Goal: Task Accomplishment & Management: Use online tool/utility

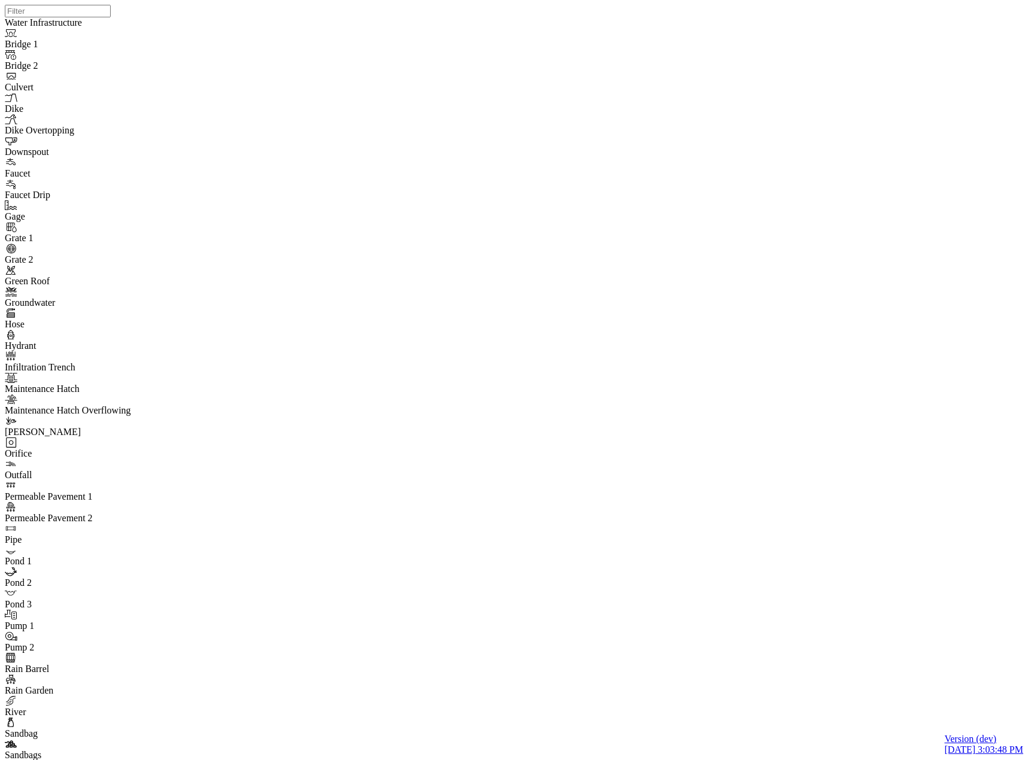
drag, startPoint x: 298, startPoint y: 386, endPoint x: 335, endPoint y: 350, distance: 51.6
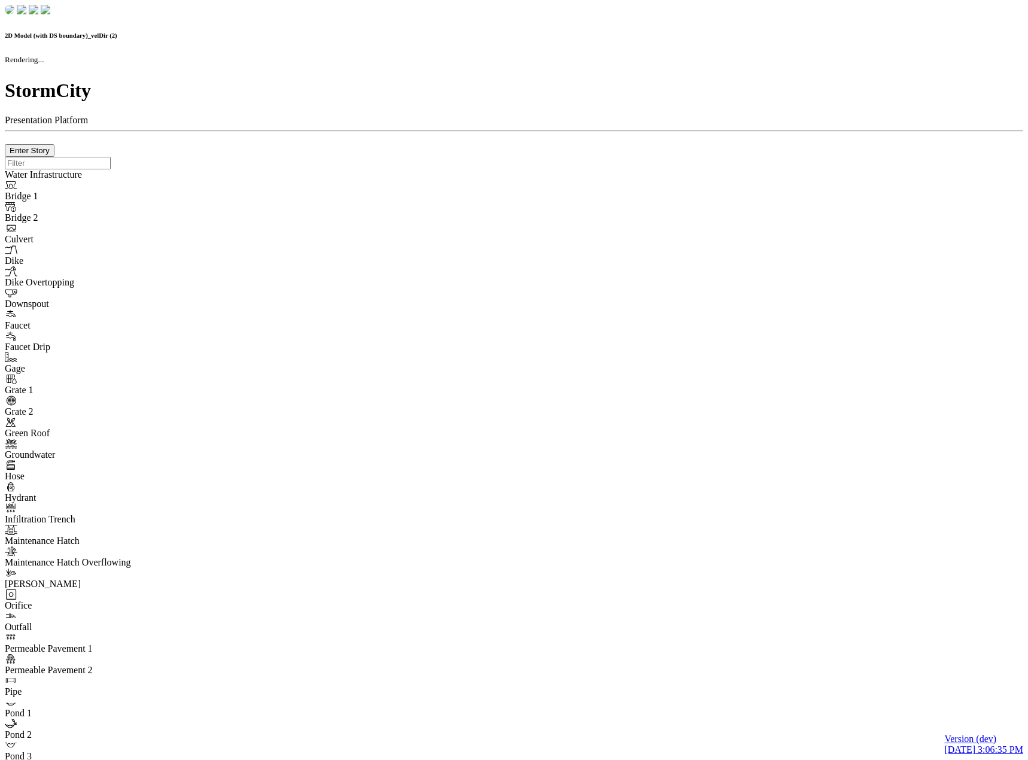
checkbox input "false"
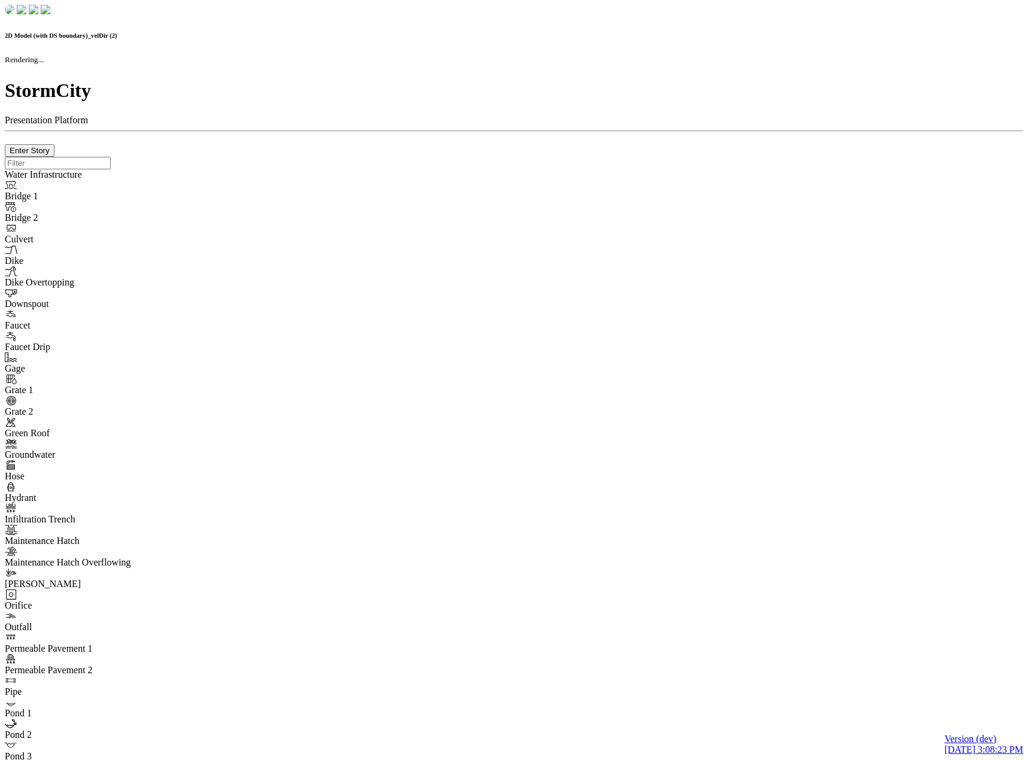
checkbox input "false"
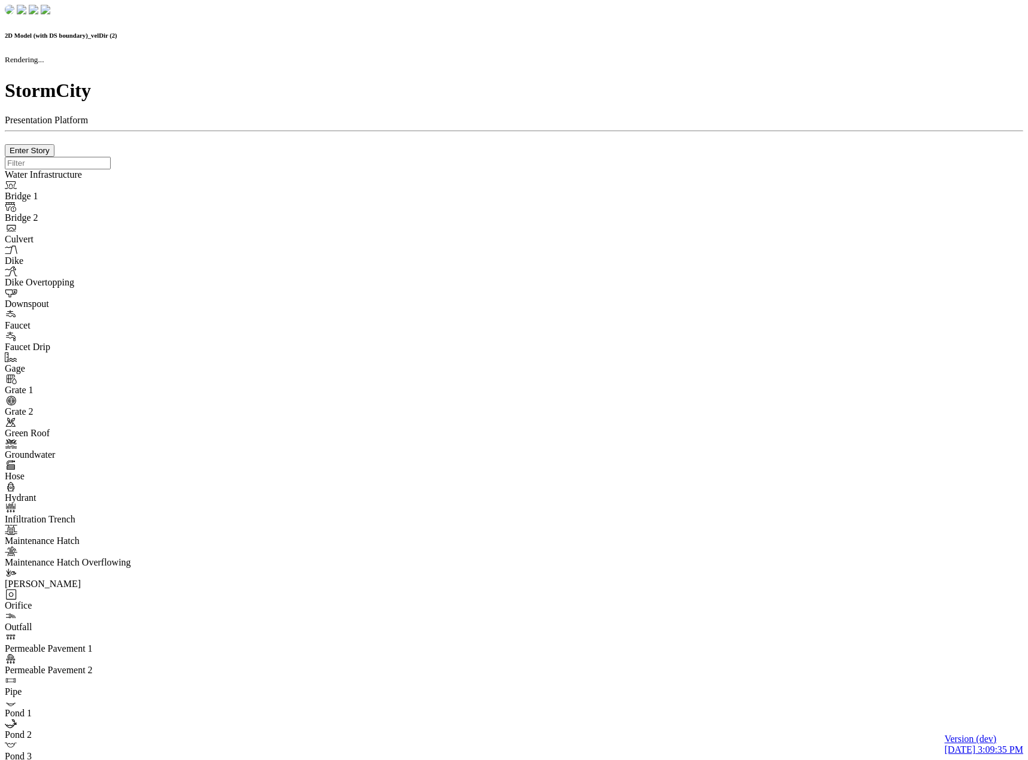
checkbox input "false"
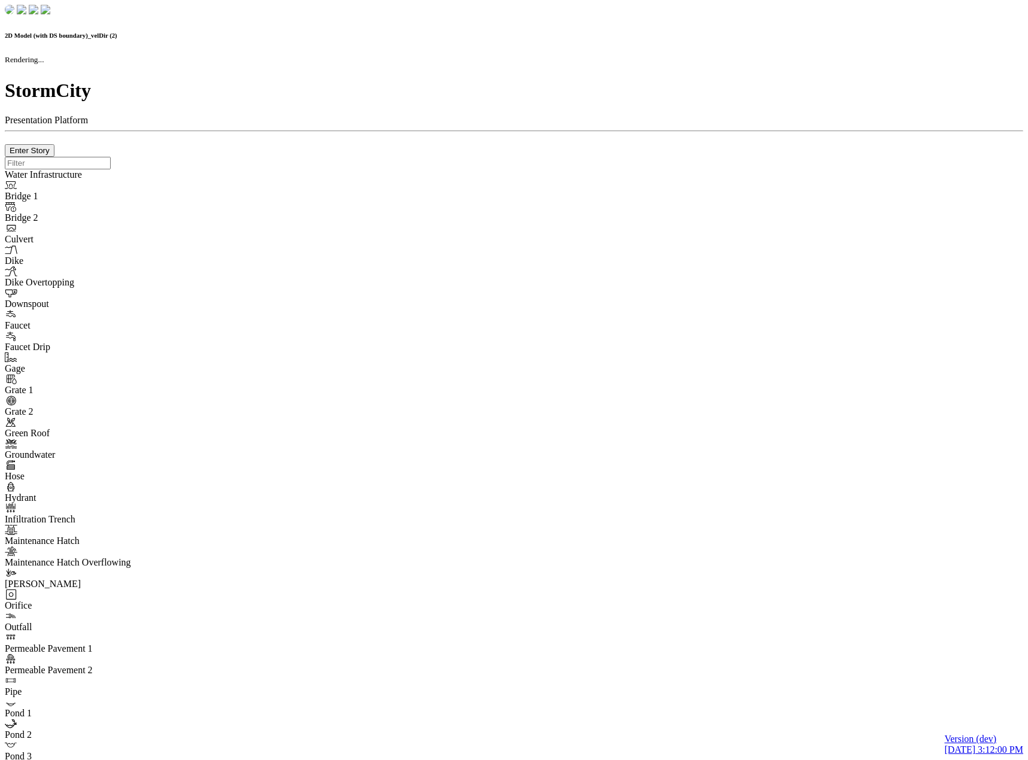
checkbox input "false"
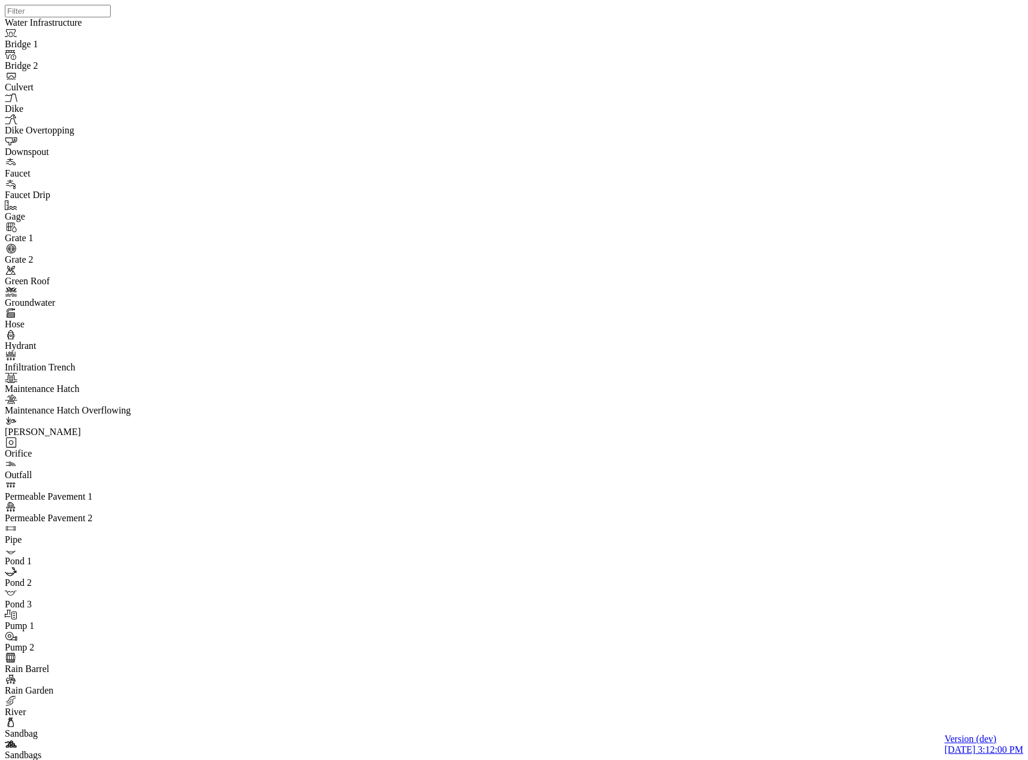
click at [325, 431] on div at bounding box center [519, 364] width 1028 height 729
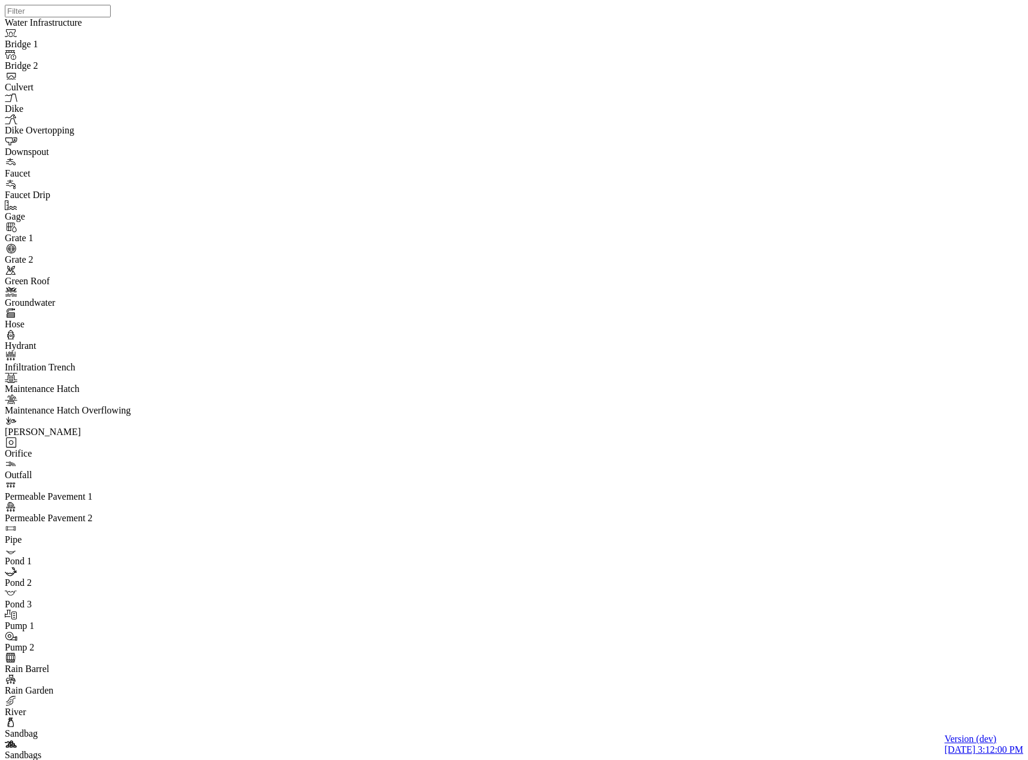
type input "Visible"
checkbox input "true"
select select "CIRCLE"
type input "7"
checkbox input "true"
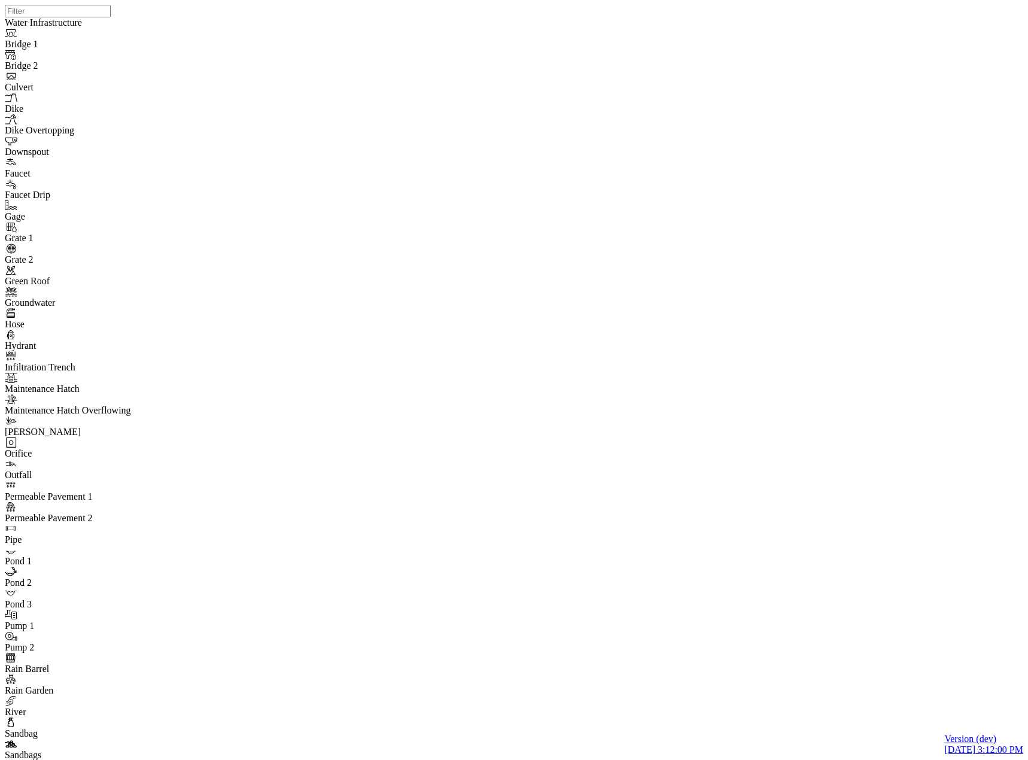
type input "0"
type input "7"
select select "None"
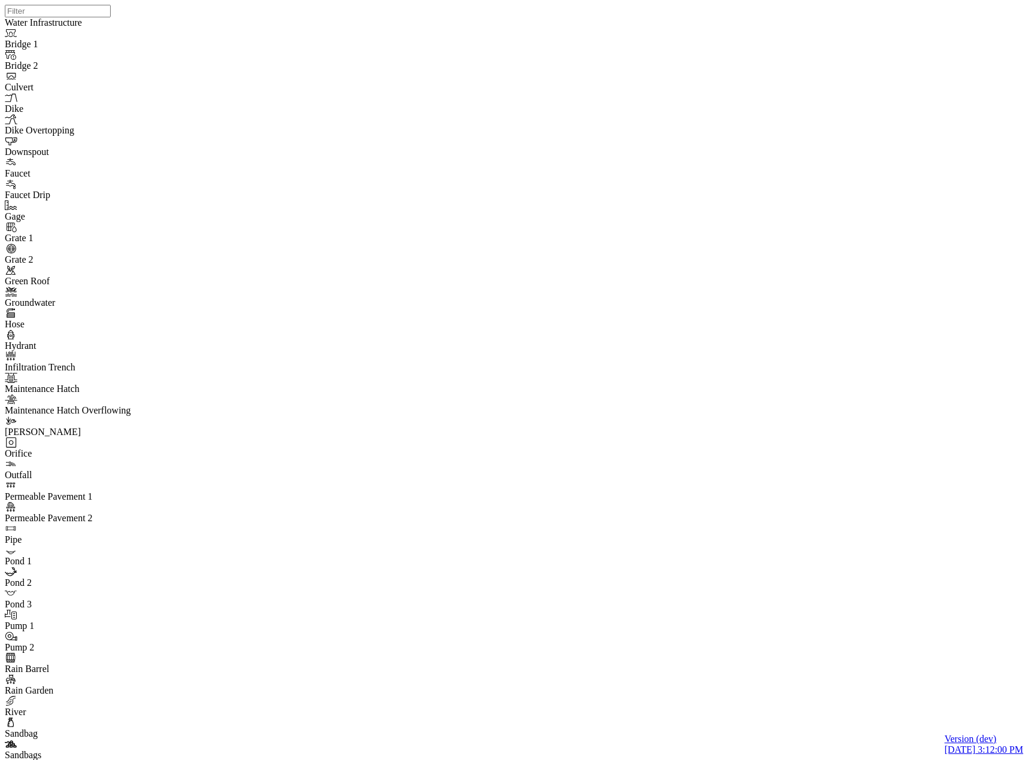
drag, startPoint x: 206, startPoint y: 60, endPoint x: 189, endPoint y: 54, distance: 18.3
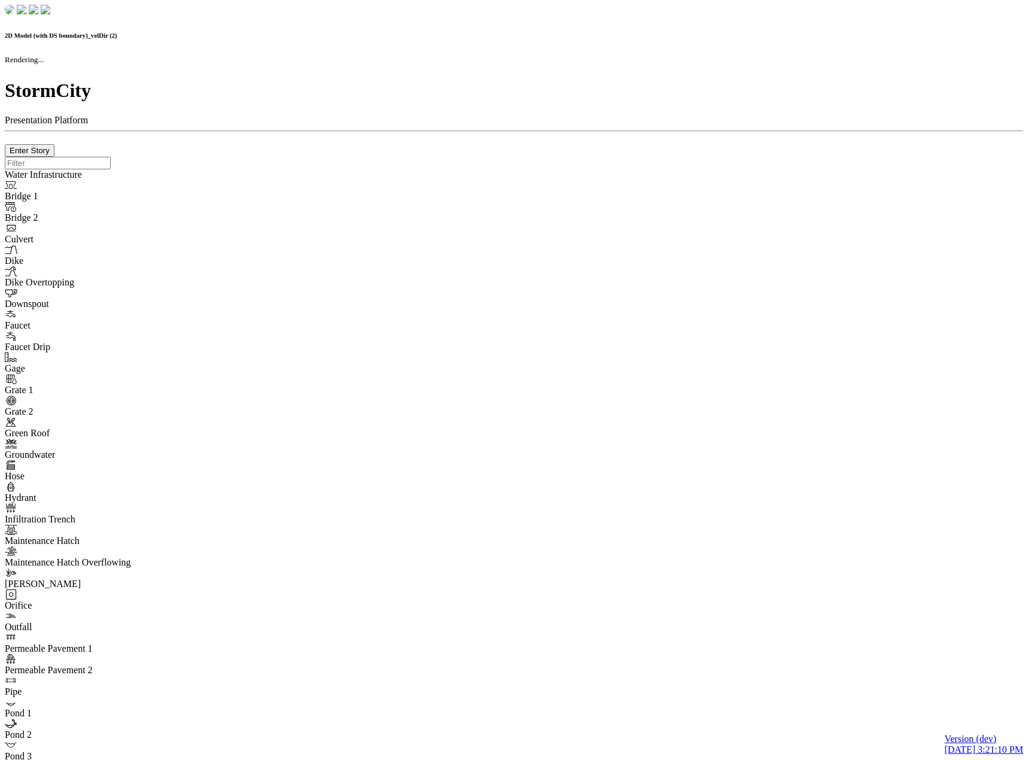
checkbox input "false"
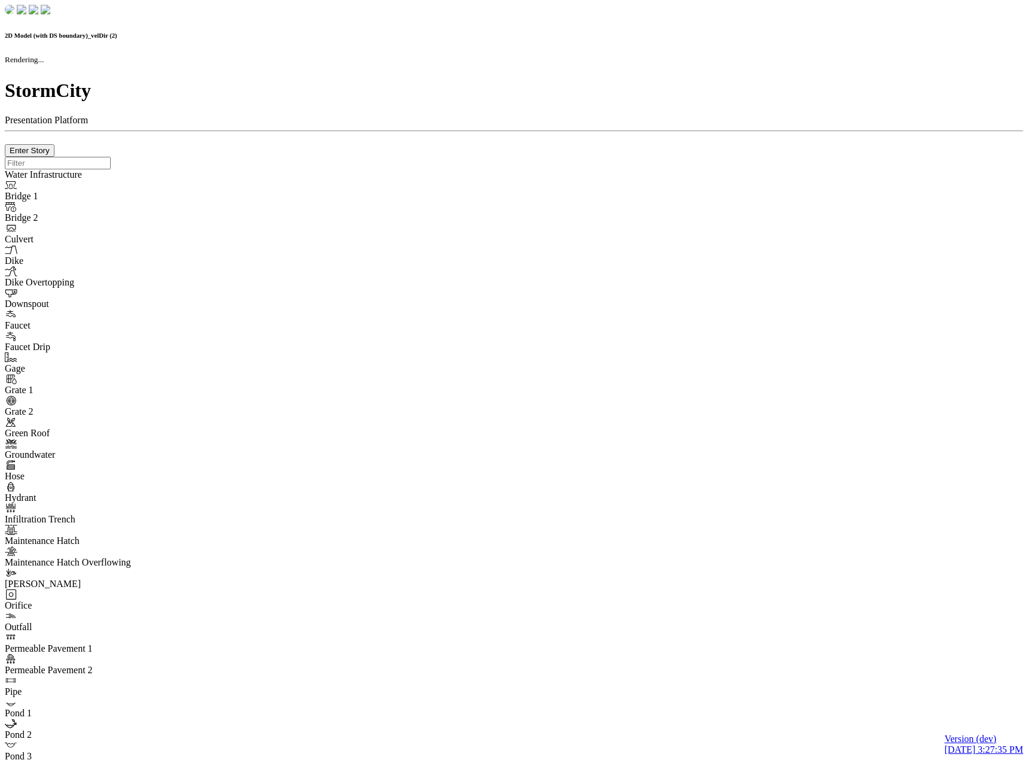
checkbox input "false"
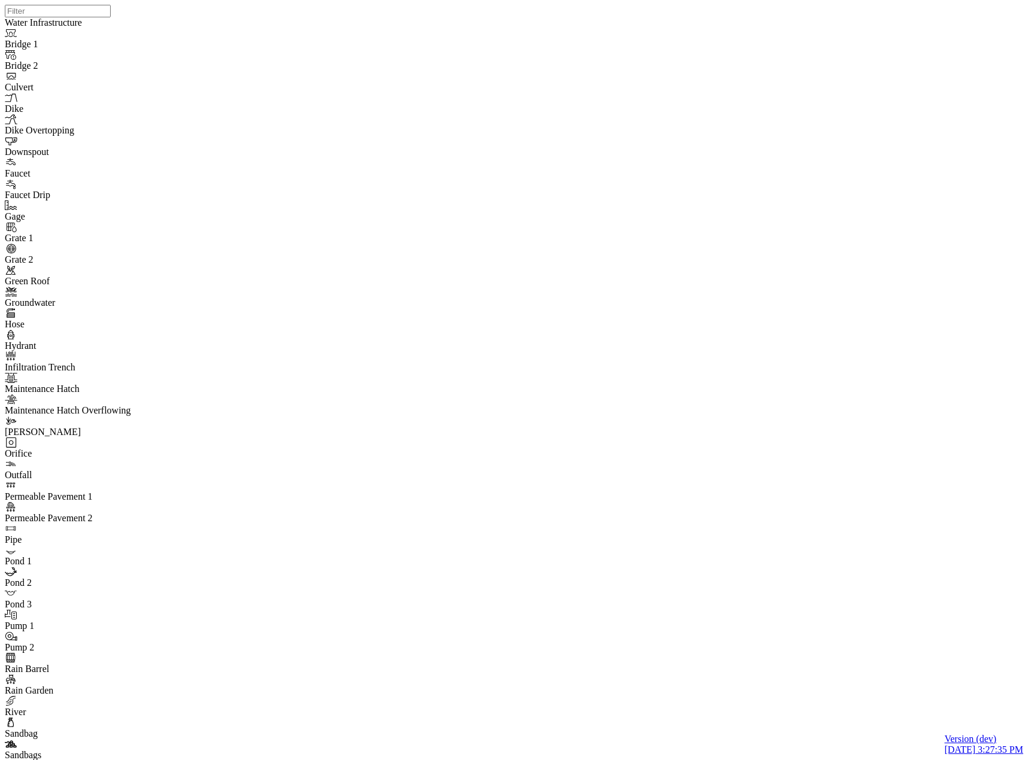
drag, startPoint x: 11, startPoint y: 173, endPoint x: 41, endPoint y: 182, distance: 30.5
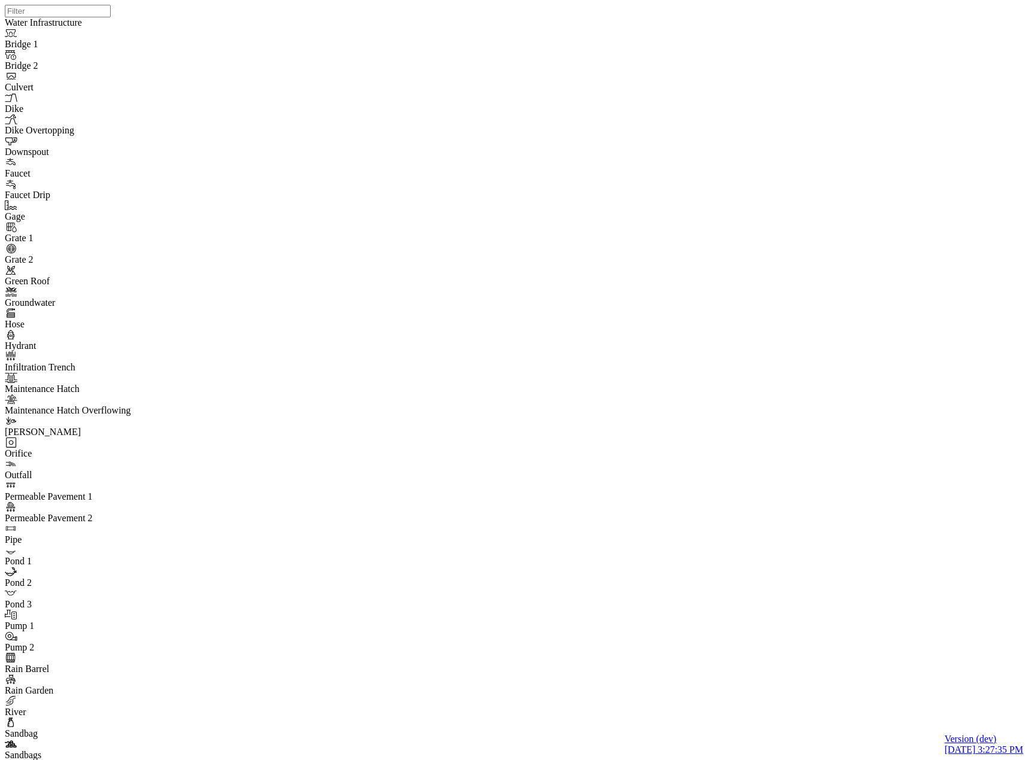
click at [141, 531] on span "Thematic" at bounding box center [130, 536] width 36 height 10
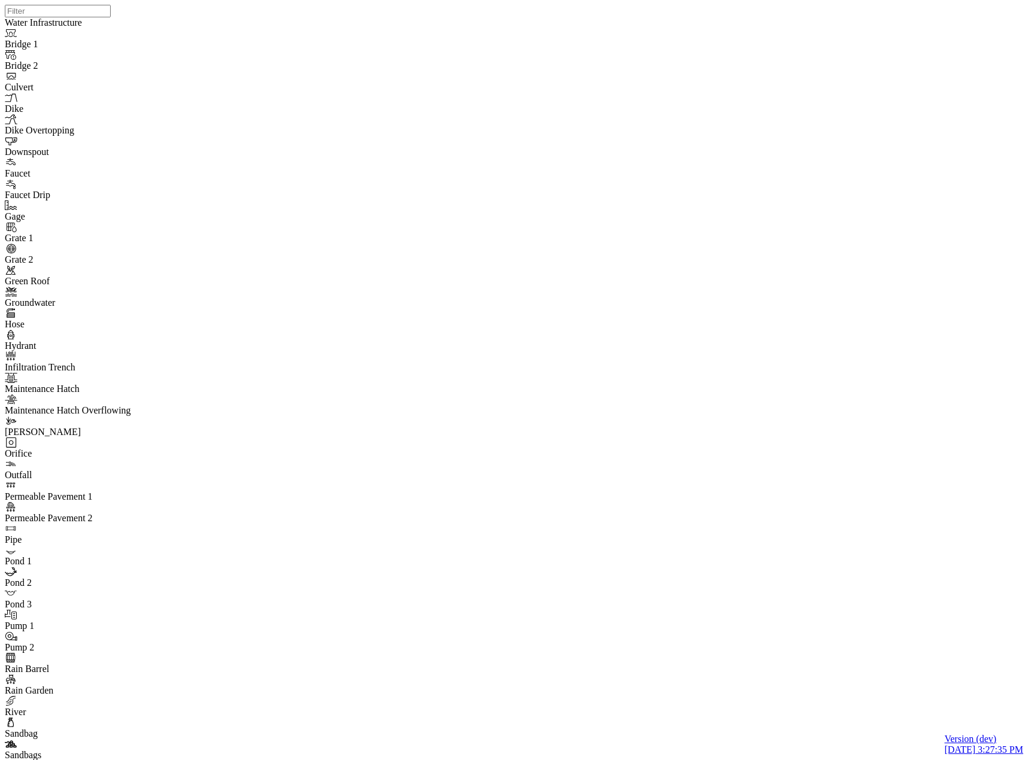
click at [145, 508] on span "Detailed" at bounding box center [129, 513] width 32 height 10
drag, startPoint x: 708, startPoint y: 374, endPoint x: 692, endPoint y: 228, distance: 146.2
drag, startPoint x: 432, startPoint y: 341, endPoint x: 504, endPoint y: 454, distance: 133.9
click at [504, 454] on div at bounding box center [519, 364] width 1028 height 729
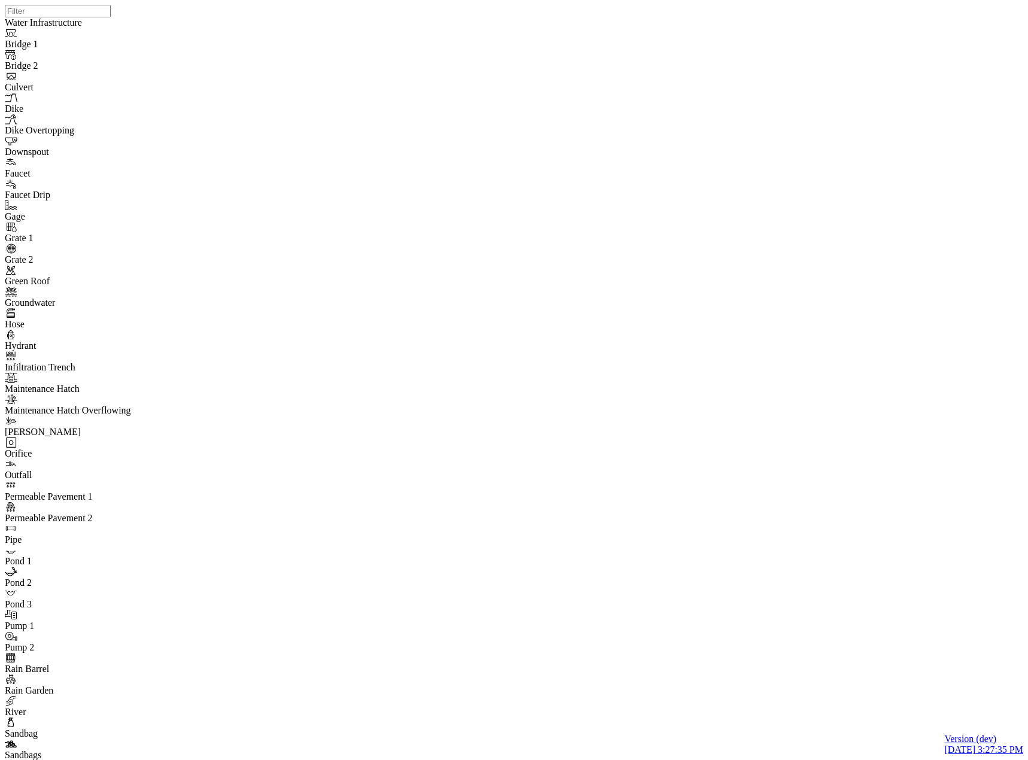
drag, startPoint x: 523, startPoint y: 451, endPoint x: 447, endPoint y: 371, distance: 109.6
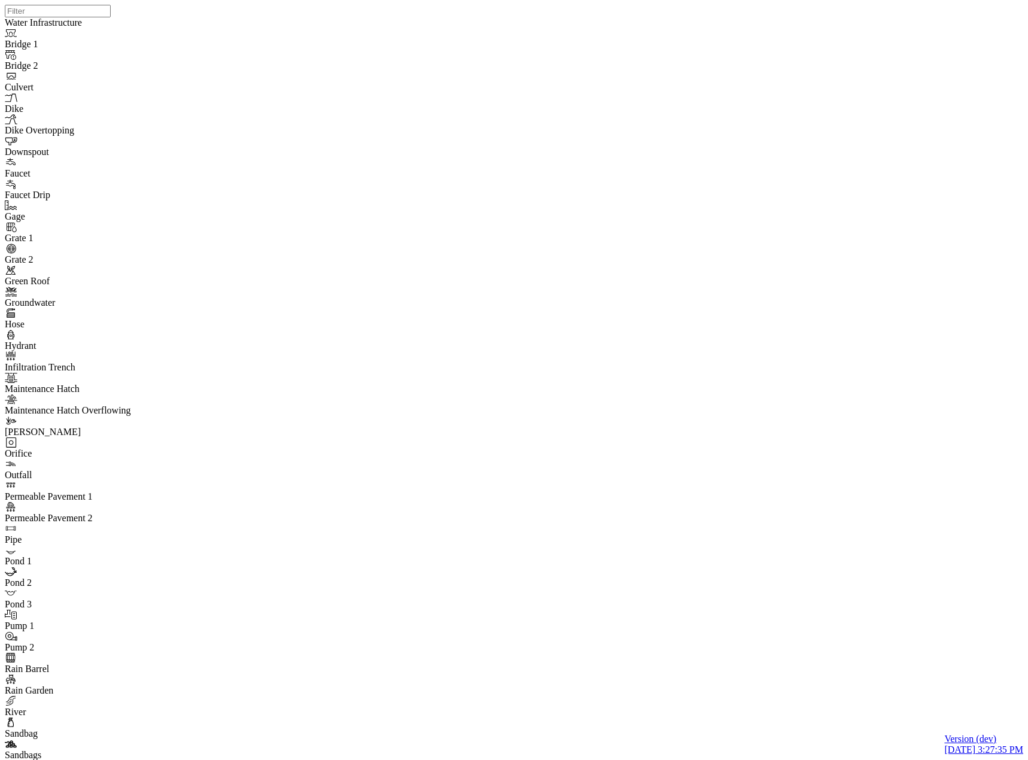
checkbox input "true"
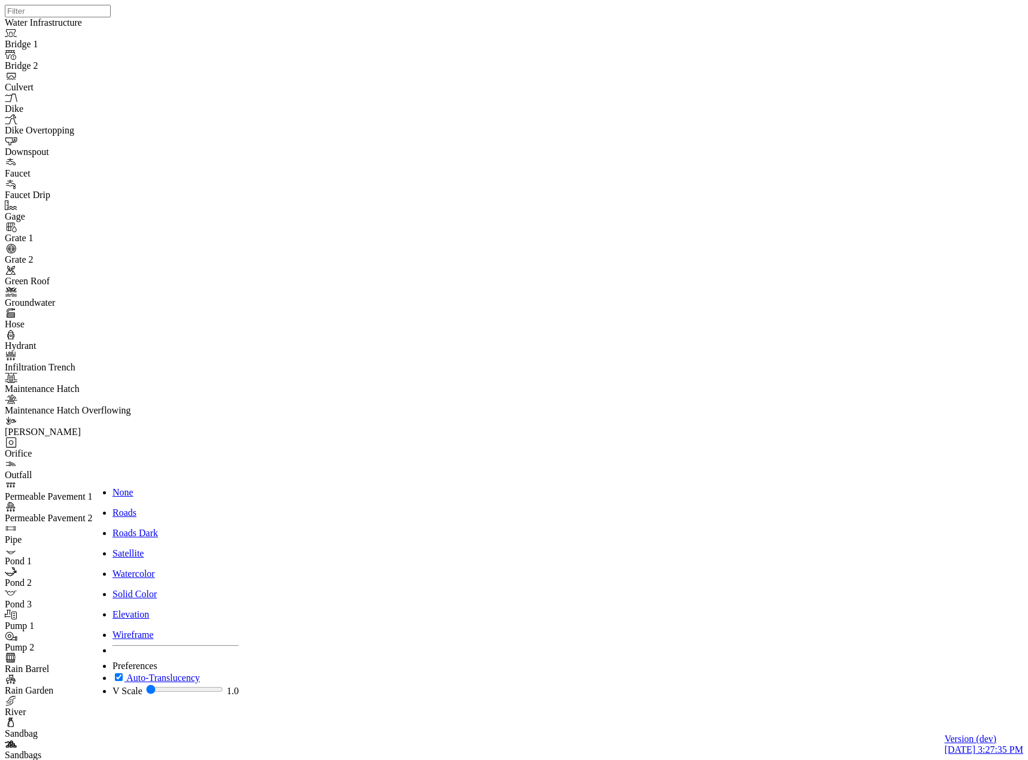
click at [153, 568] on span "Watercolor" at bounding box center [133, 573] width 42 height 10
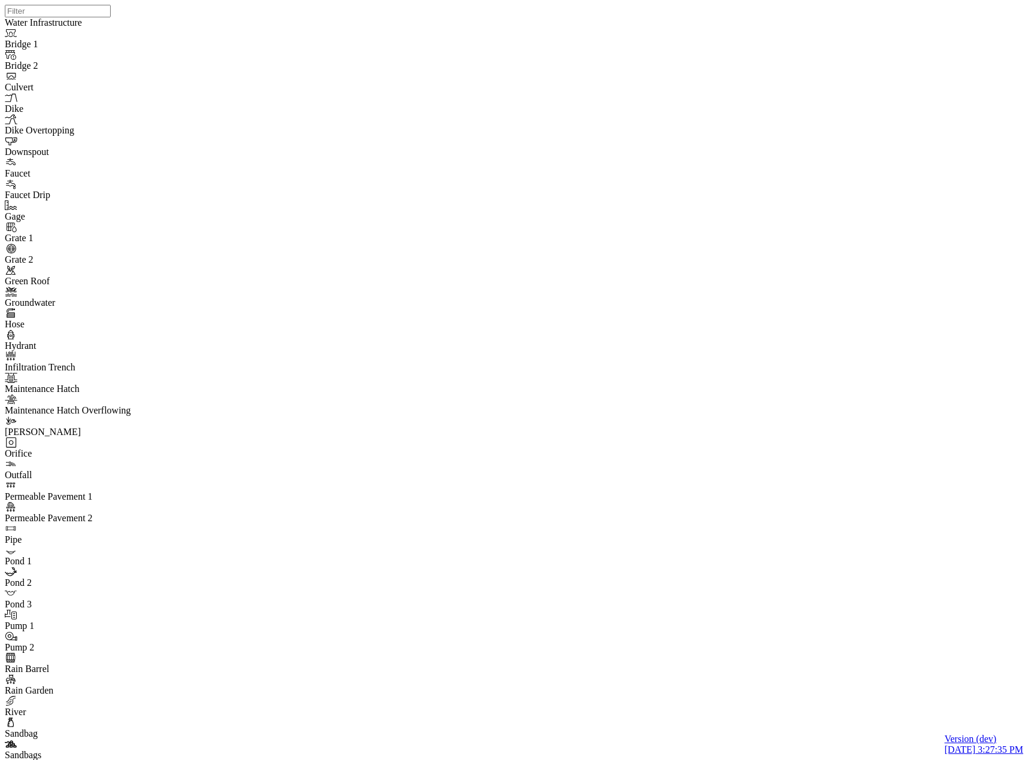
checkbox input "true"
type input "Test Map State"
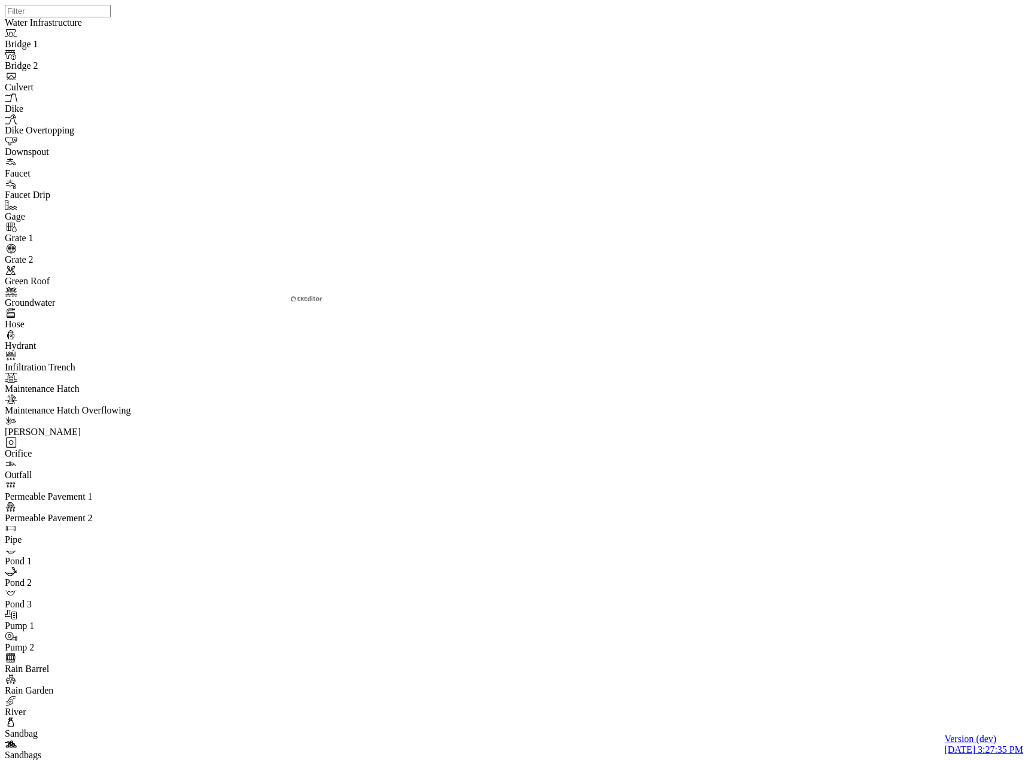
checkbox input "false"
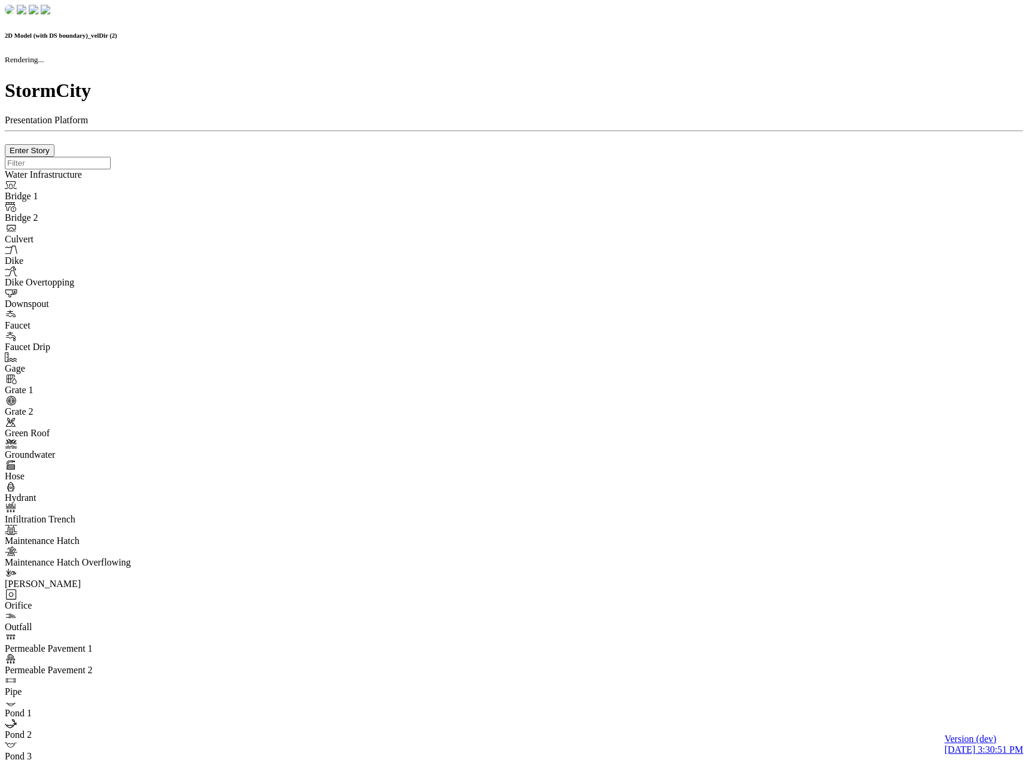
checkbox input "false"
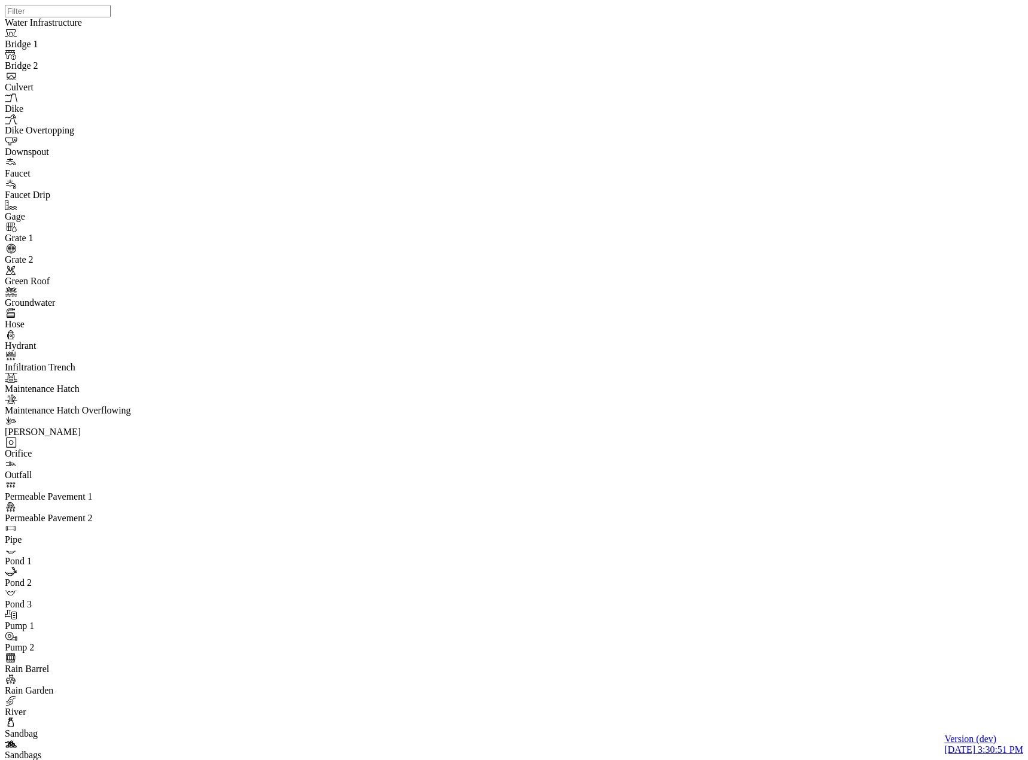
drag, startPoint x: 1006, startPoint y: 54, endPoint x: 651, endPoint y: 169, distance: 373.4
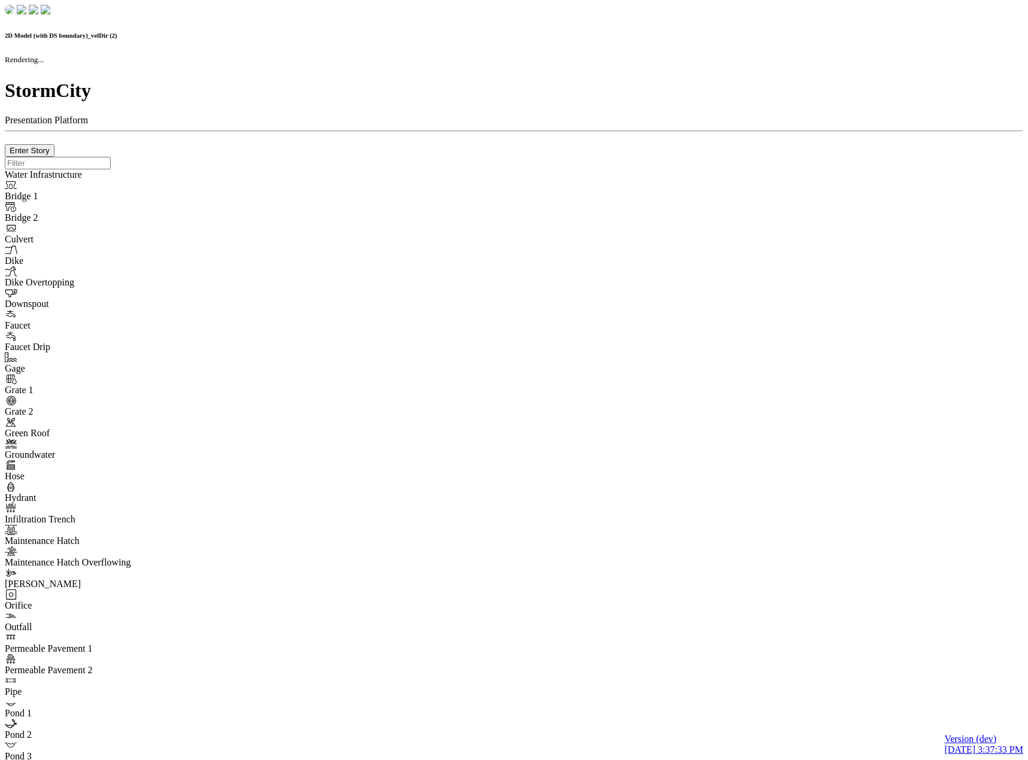
checkbox input "false"
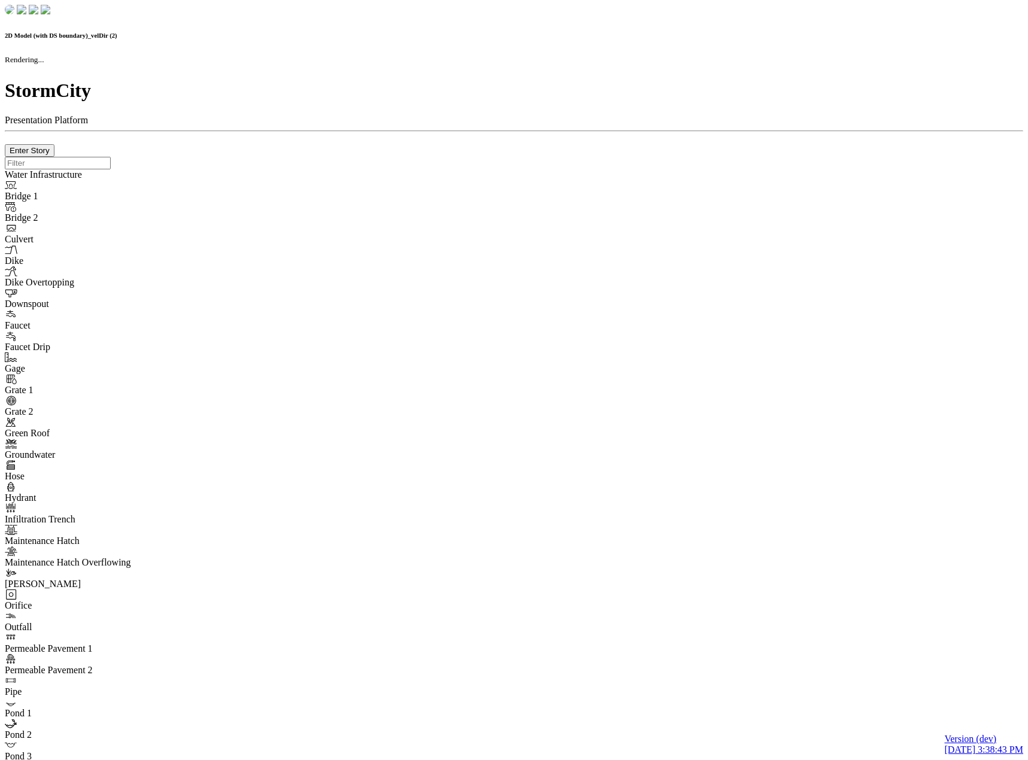
checkbox input "false"
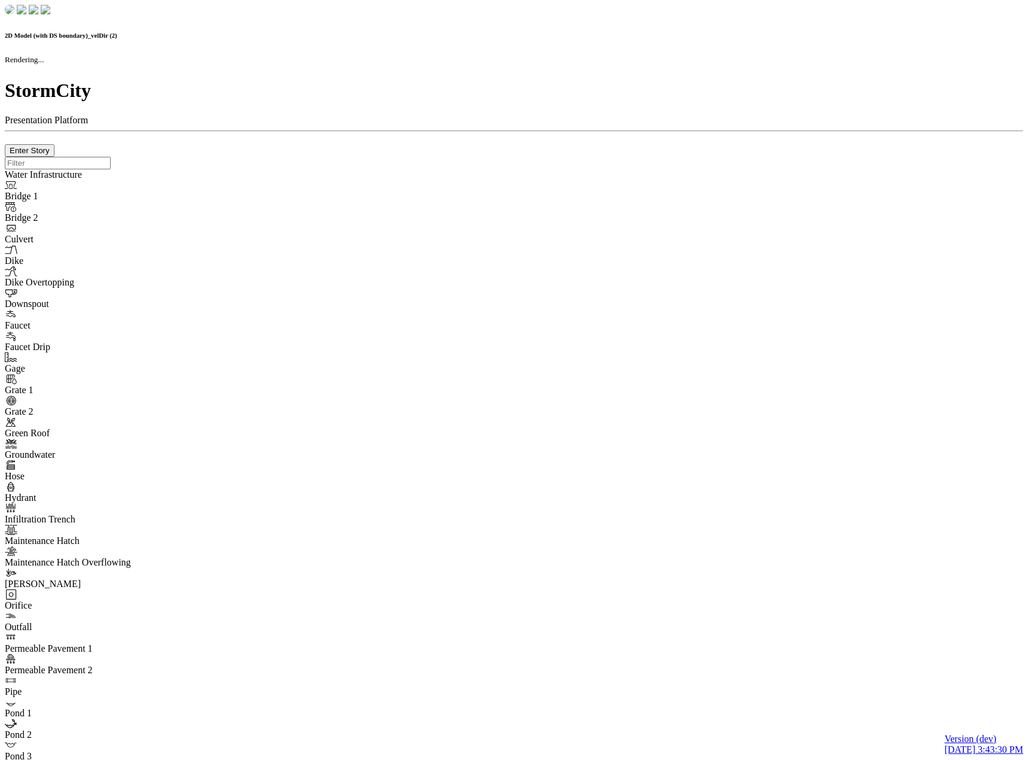
checkbox input "false"
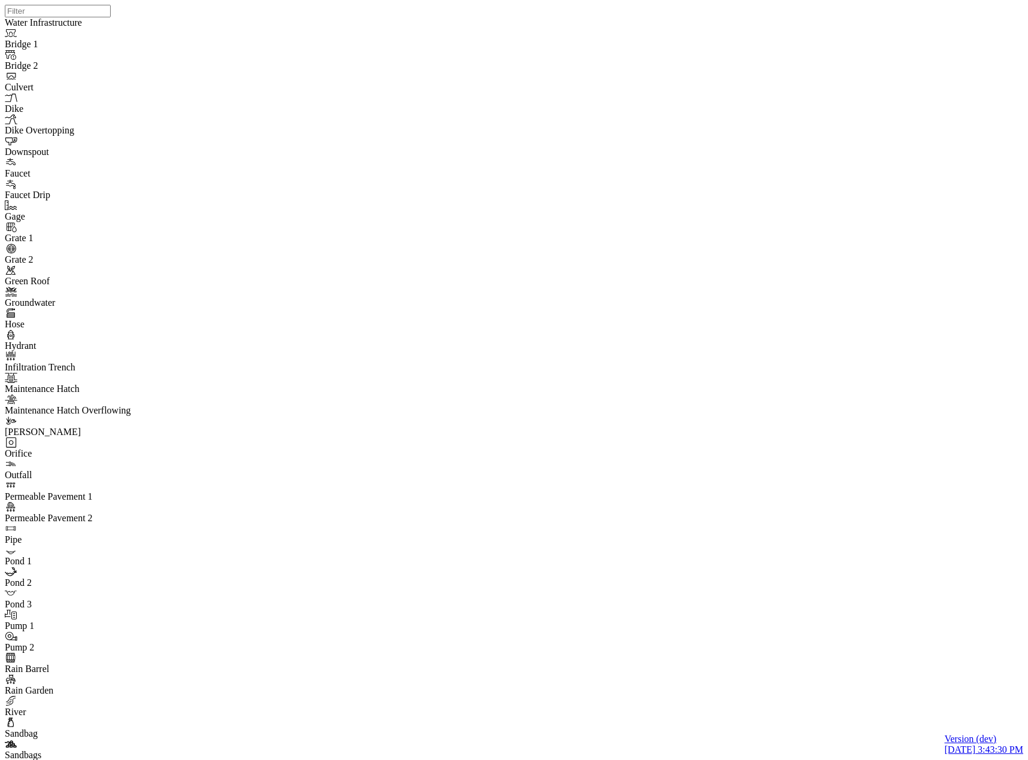
click at [155, 223] on div at bounding box center [519, 364] width 1028 height 729
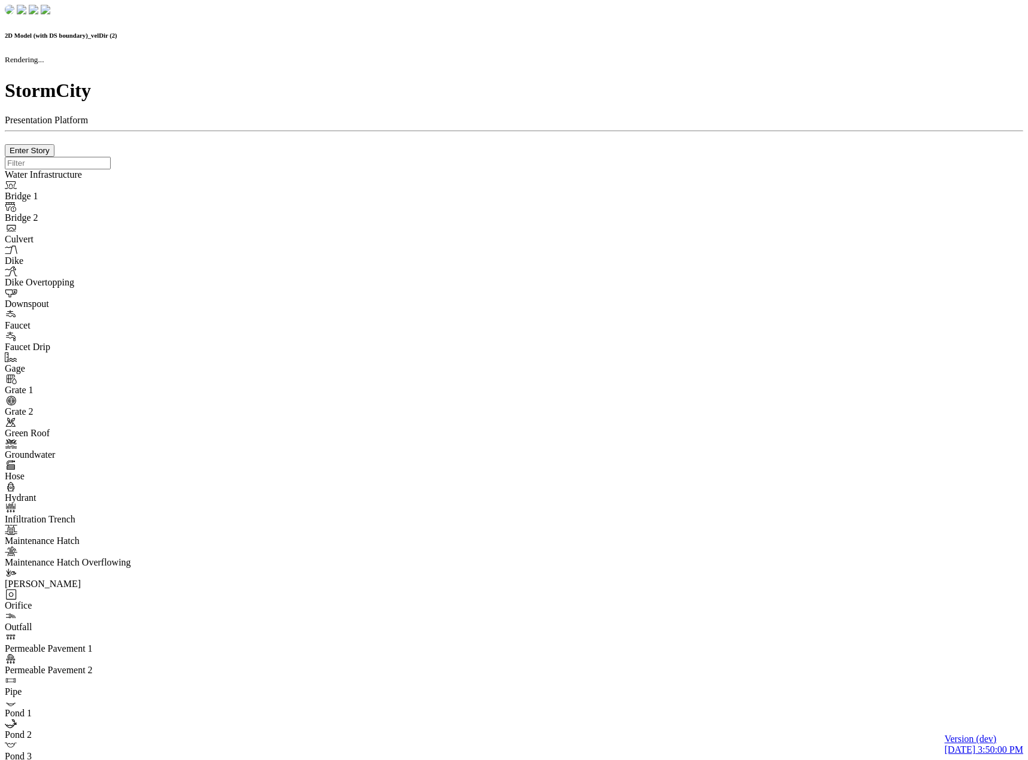
checkbox input "false"
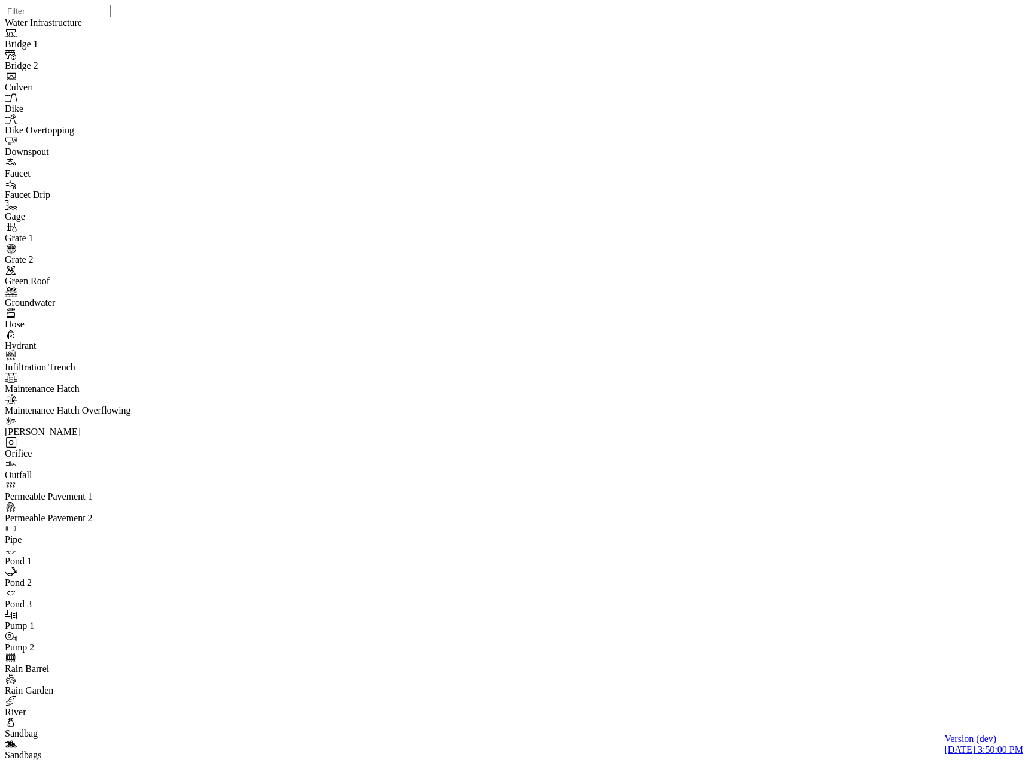
click at [342, 420] on div at bounding box center [519, 364] width 1028 height 729
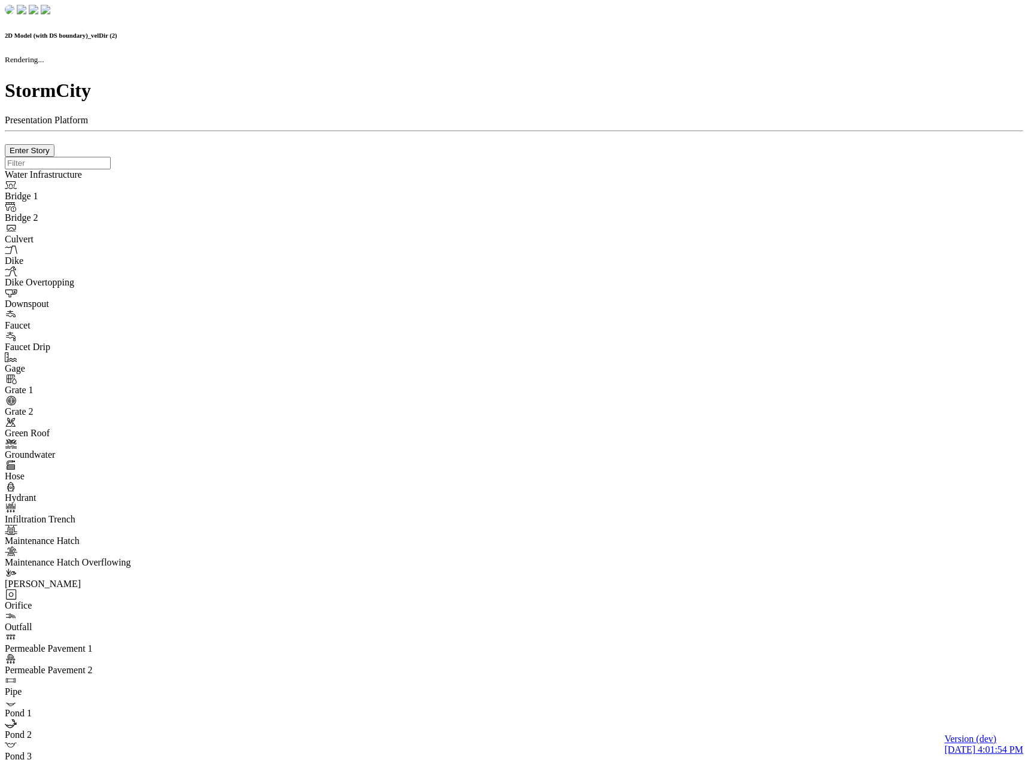
checkbox input "false"
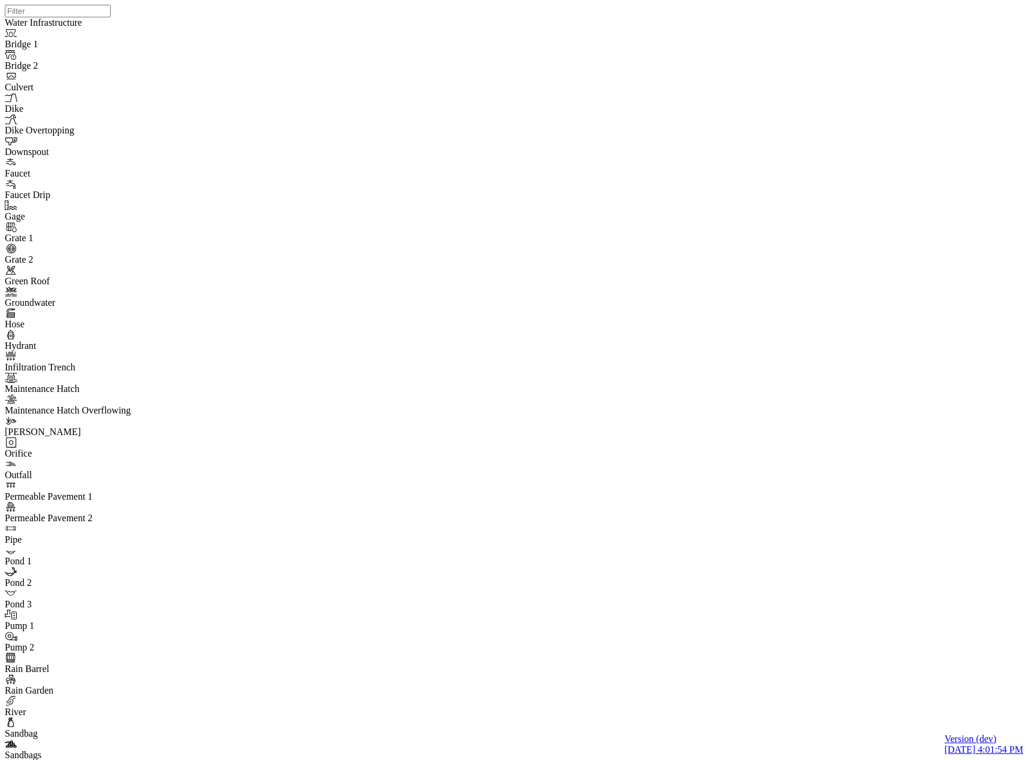
drag, startPoint x: 128, startPoint y: 181, endPoint x: 121, endPoint y: 179, distance: 7.3
click at [128, 181] on div at bounding box center [519, 364] width 1028 height 729
type input "Visible"
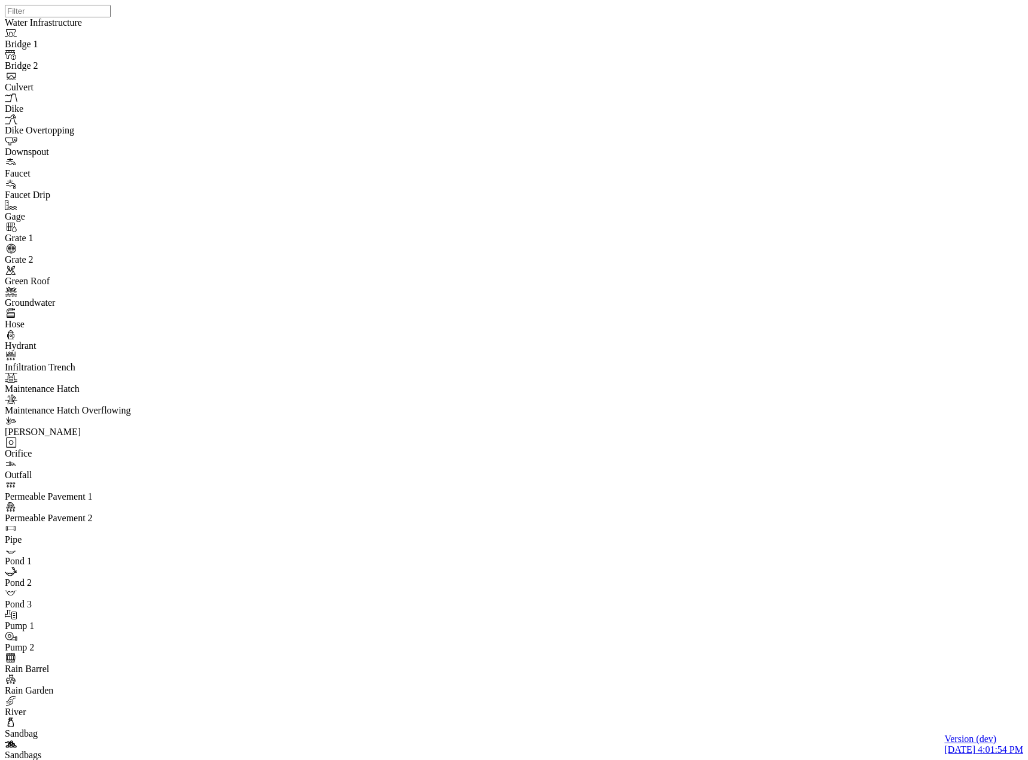
checkbox input "true"
select select "CIRCLE"
type input "7"
checkbox input "true"
type input "0"
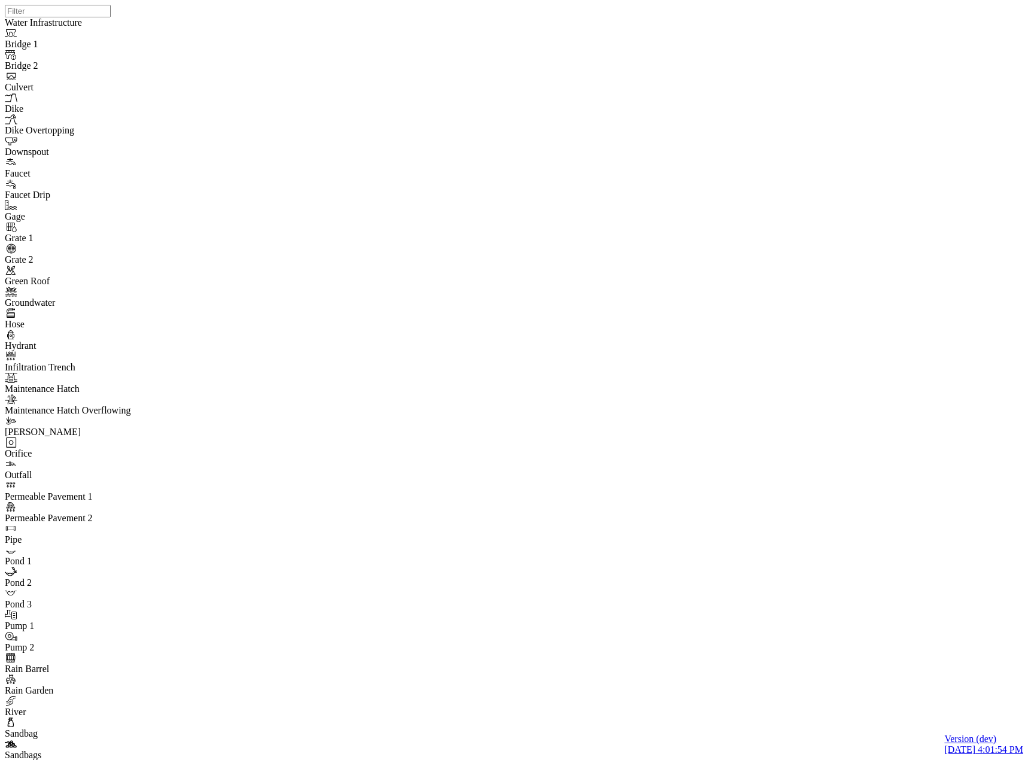
select select "None"
type input "7"
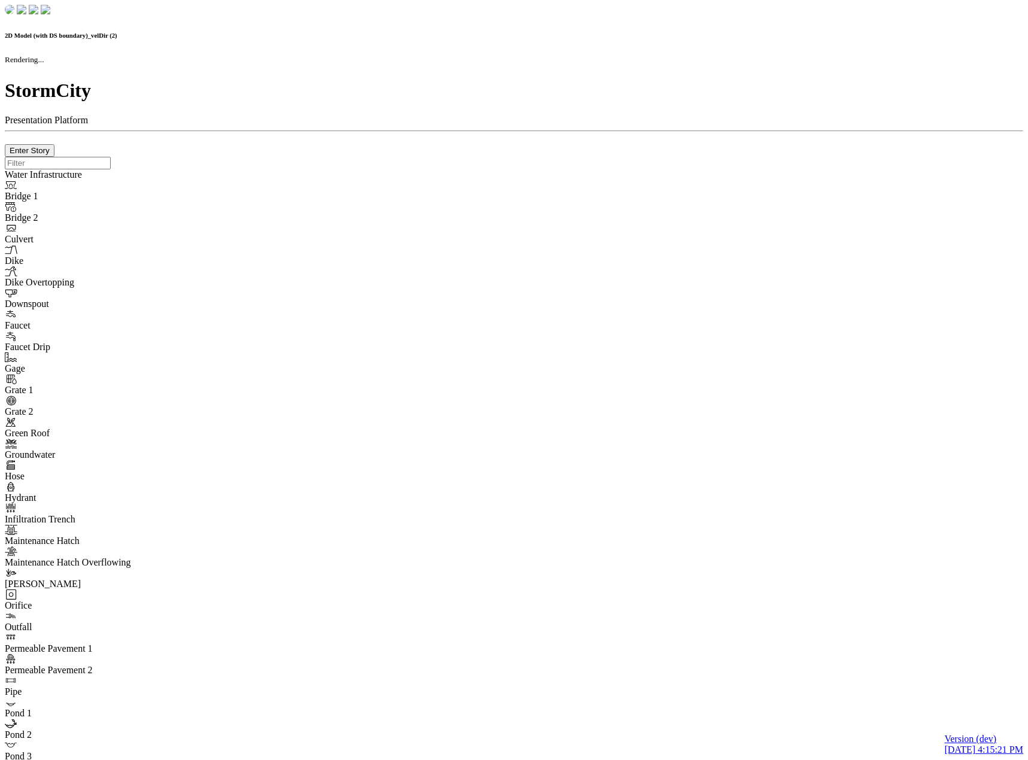
checkbox input "false"
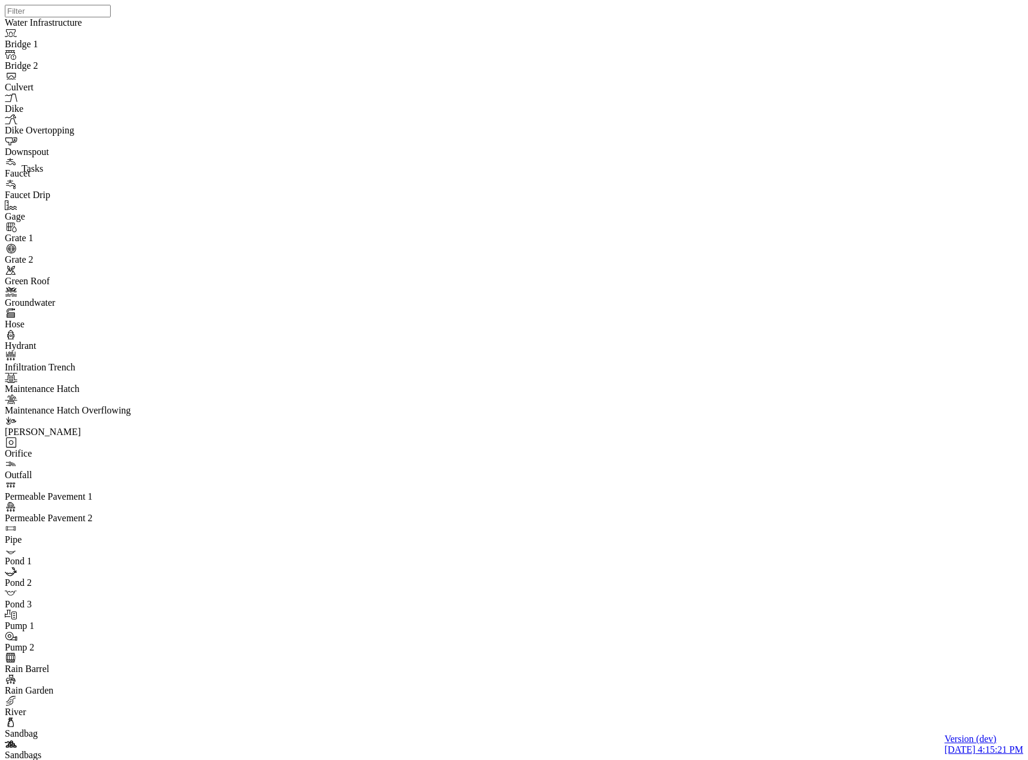
type input "Visible"
checkbox input "true"
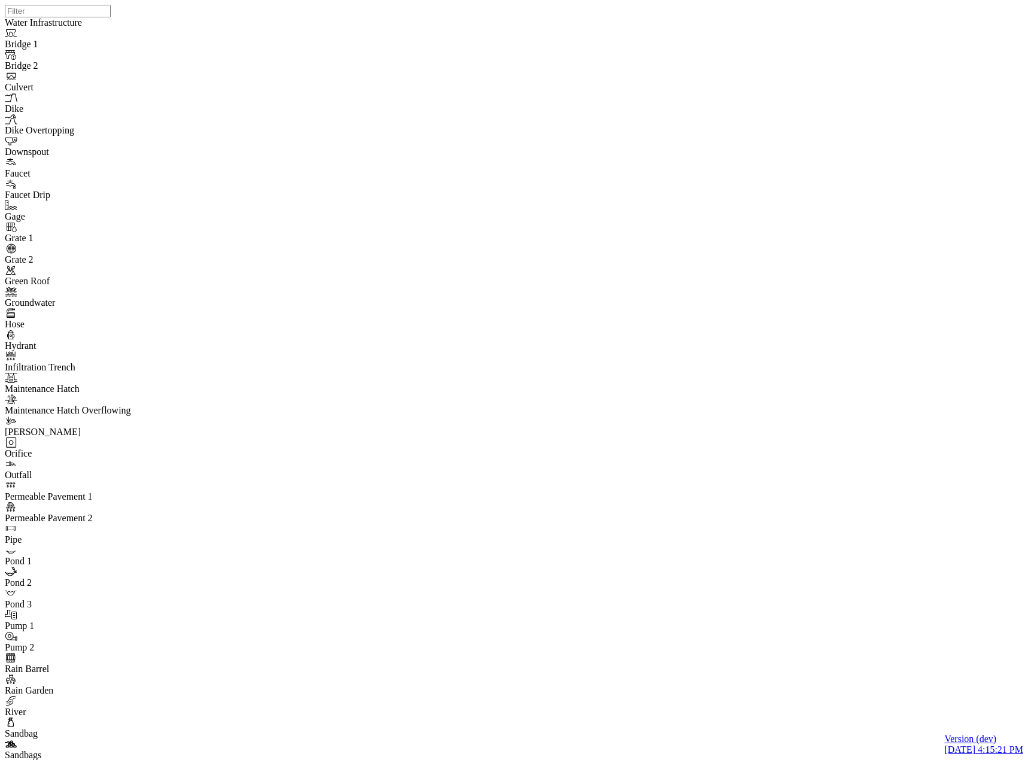
select select "CIRCLE"
type input "7"
checkbox input "true"
type input "0"
type input "7"
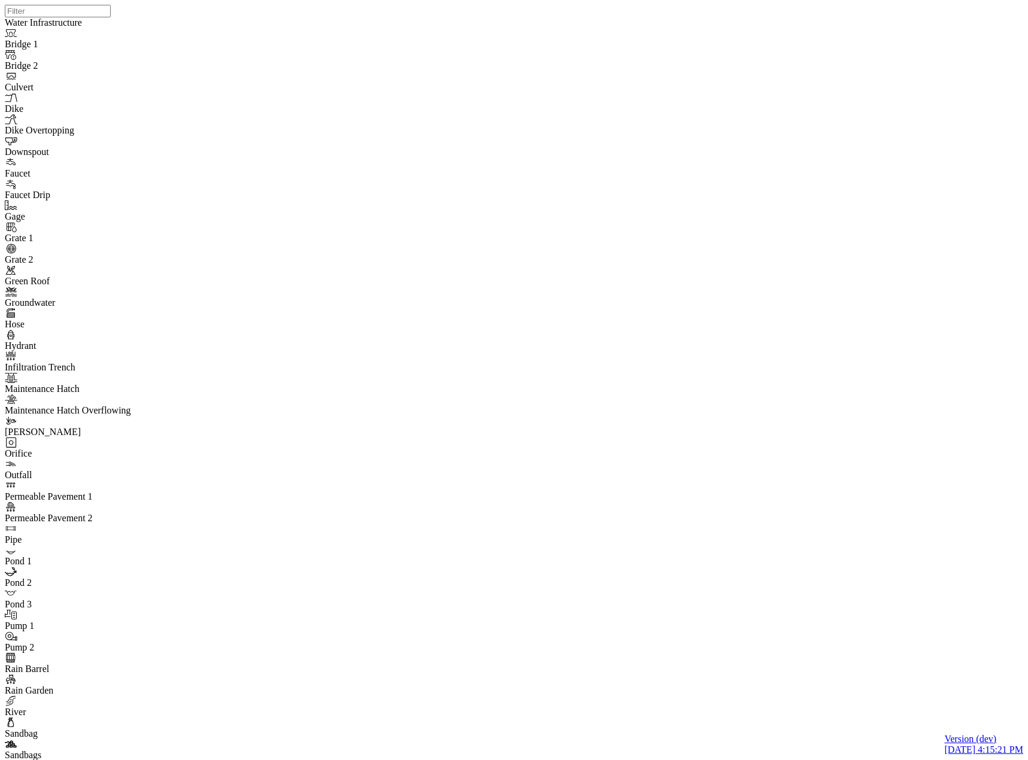
select select "None"
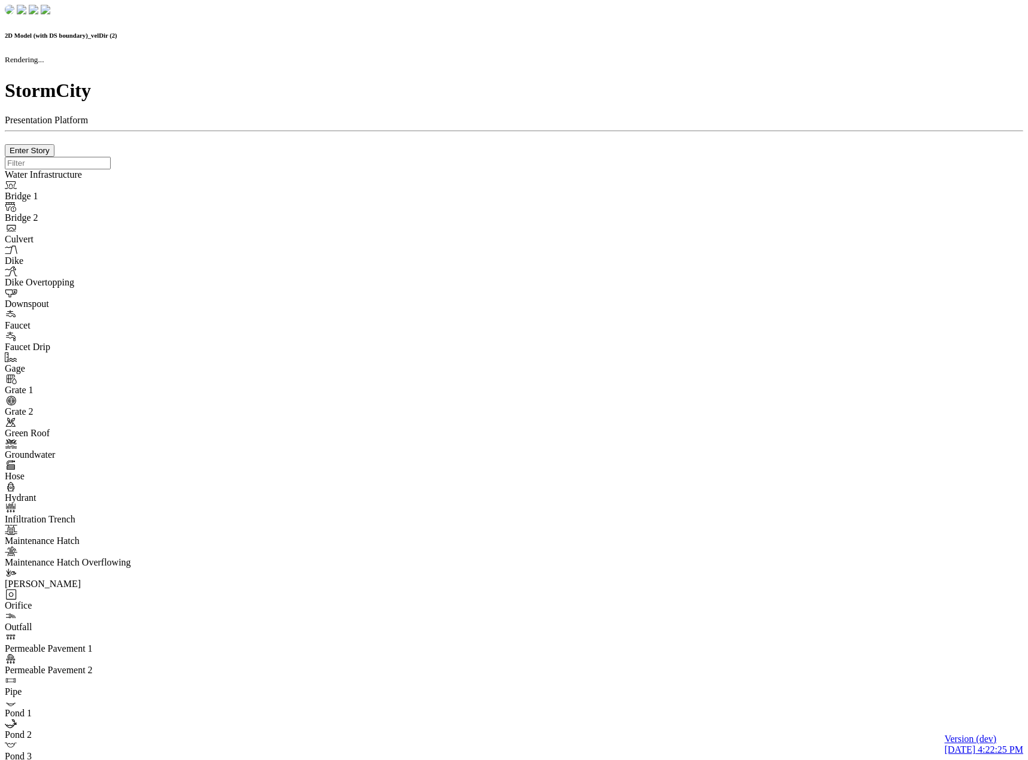
checkbox input "false"
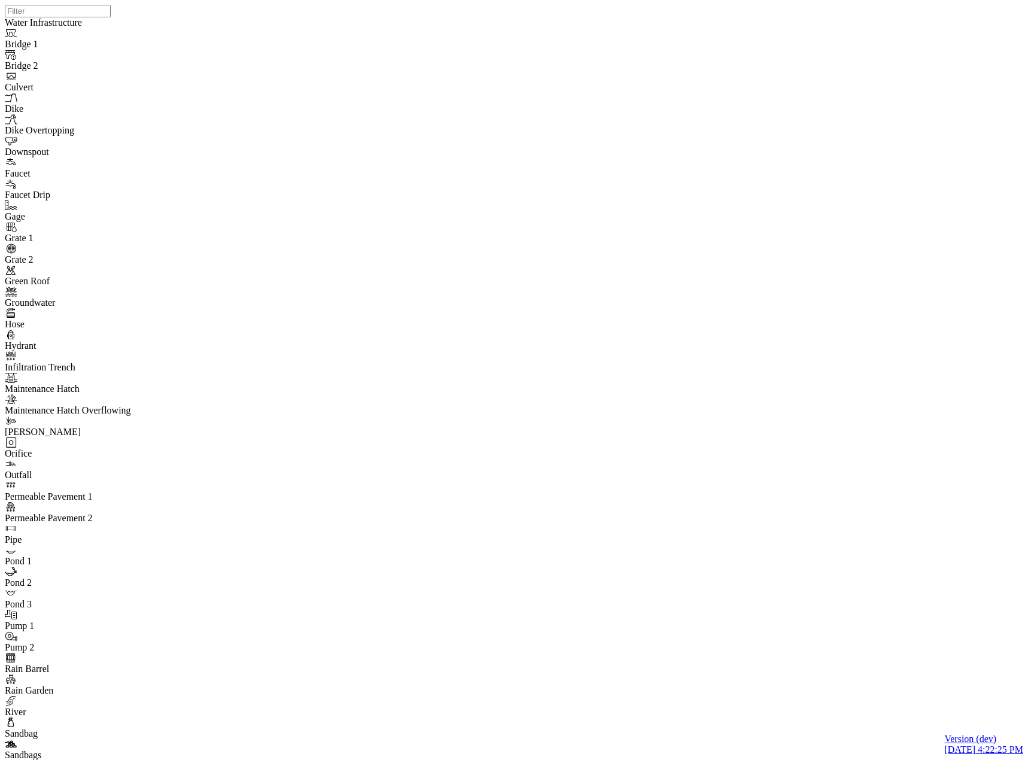
type input "Visible"
checkbox input "true"
select select "CIRCLE"
type input "7"
checkbox input "true"
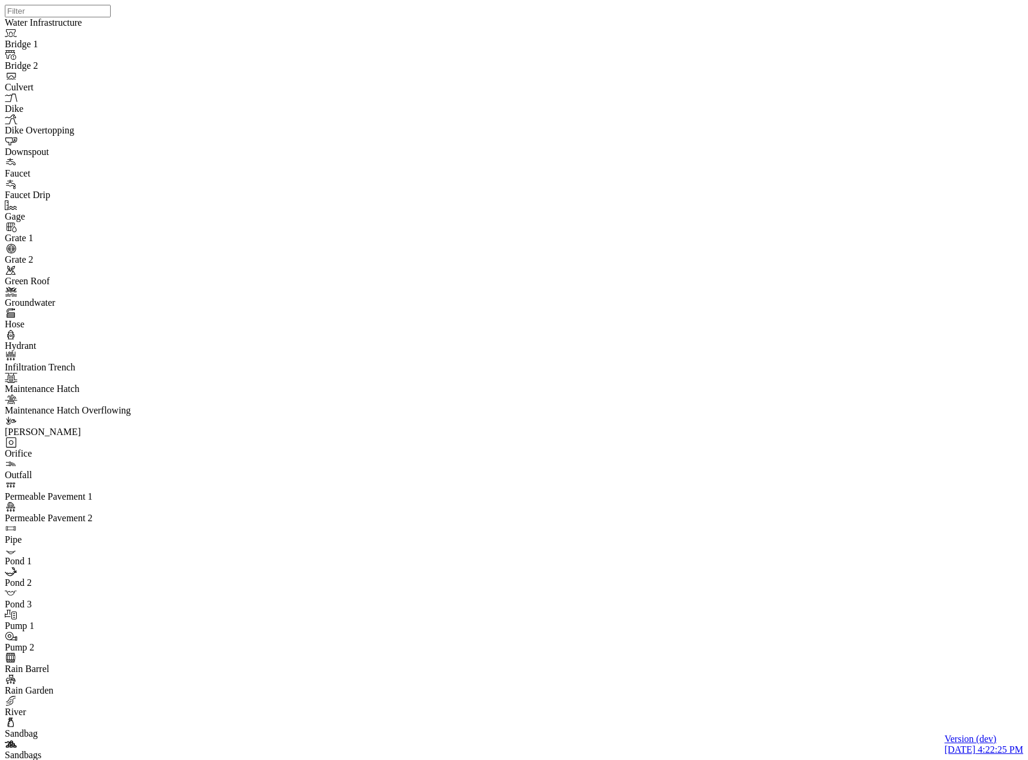
type input "0"
type input "7"
select select "None"
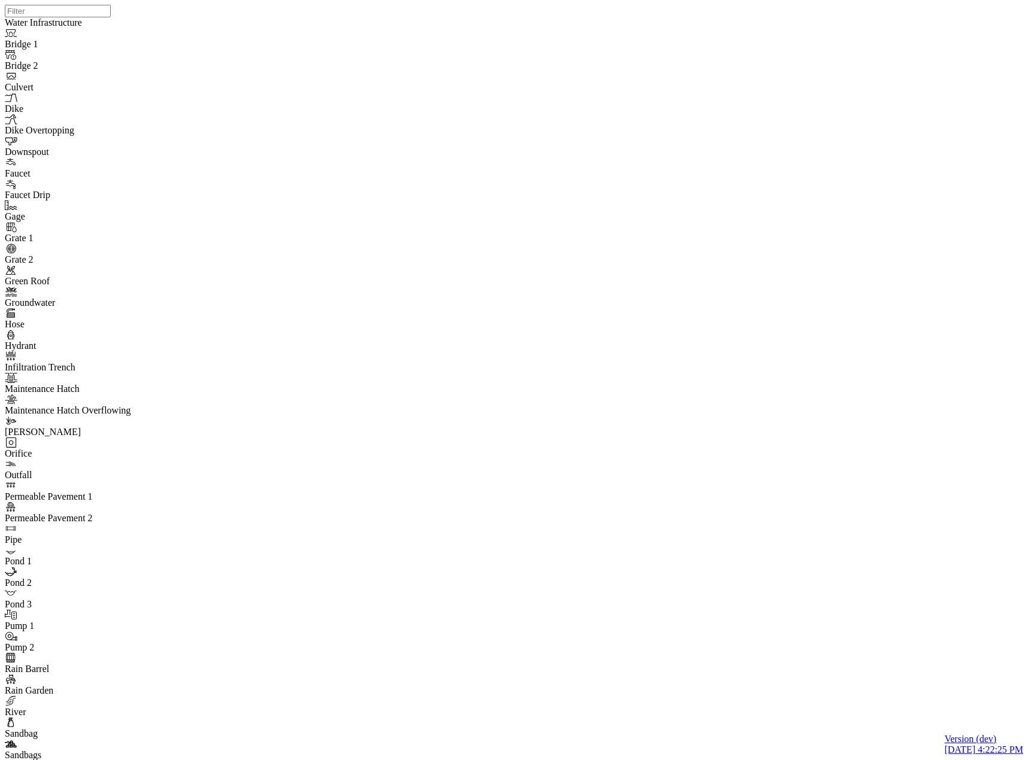
click at [532, 348] on div at bounding box center [519, 364] width 1028 height 729
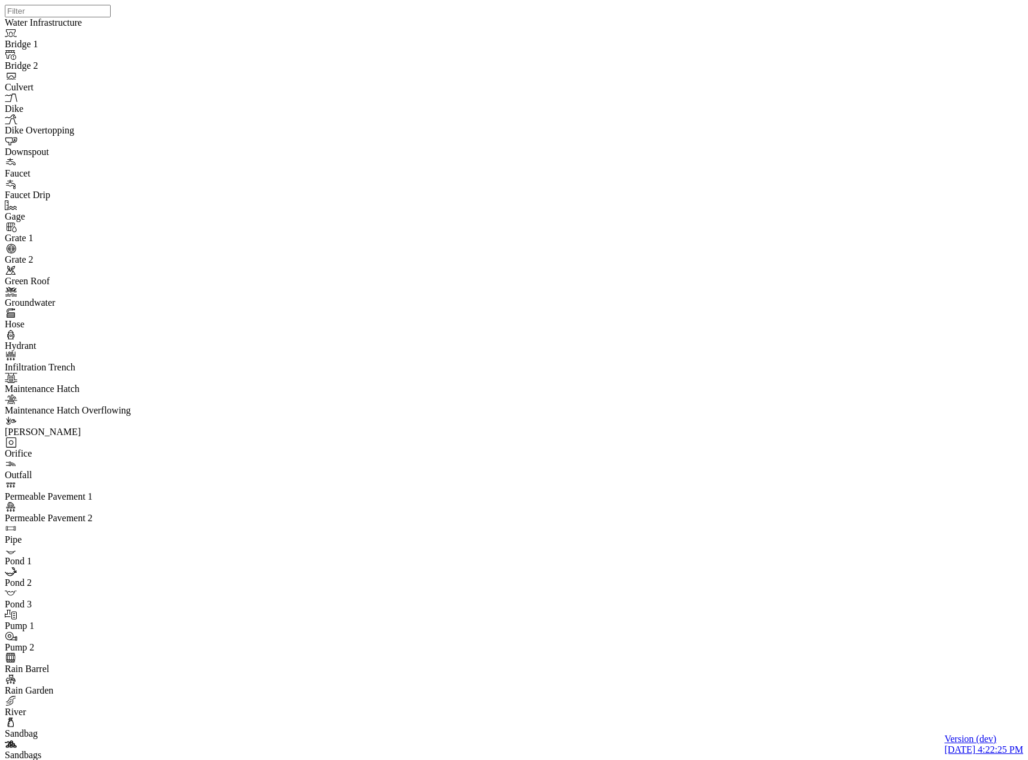
drag, startPoint x: 596, startPoint y: 51, endPoint x: 398, endPoint y: 118, distance: 208.4
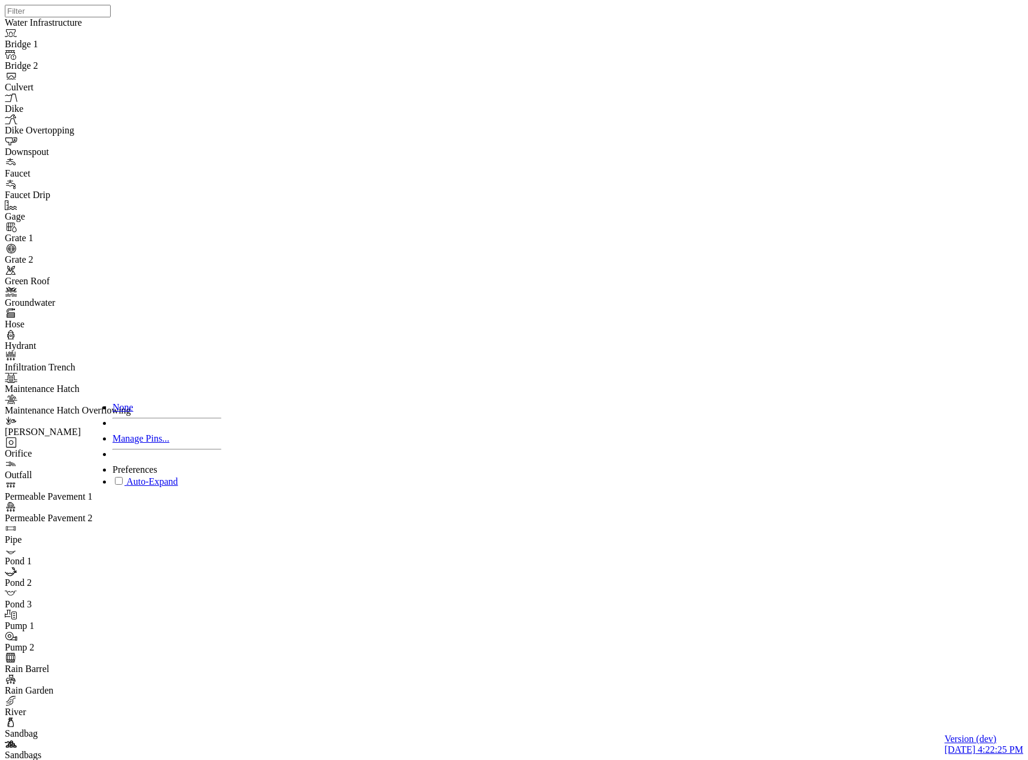
click at [137, 437] on span "Manage Pins..." at bounding box center [140, 438] width 57 height 10
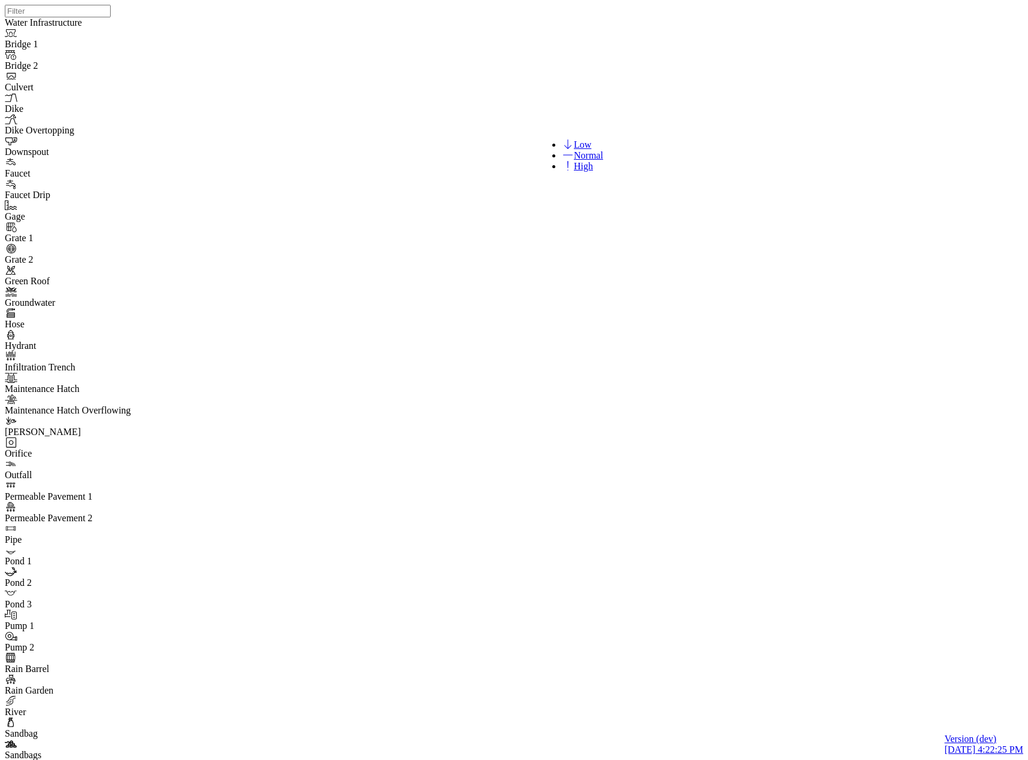
drag, startPoint x: 484, startPoint y: 180, endPoint x: 483, endPoint y: 173, distance: 6.8
click at [563, 144] on span "Low" at bounding box center [576, 144] width 29 height 10
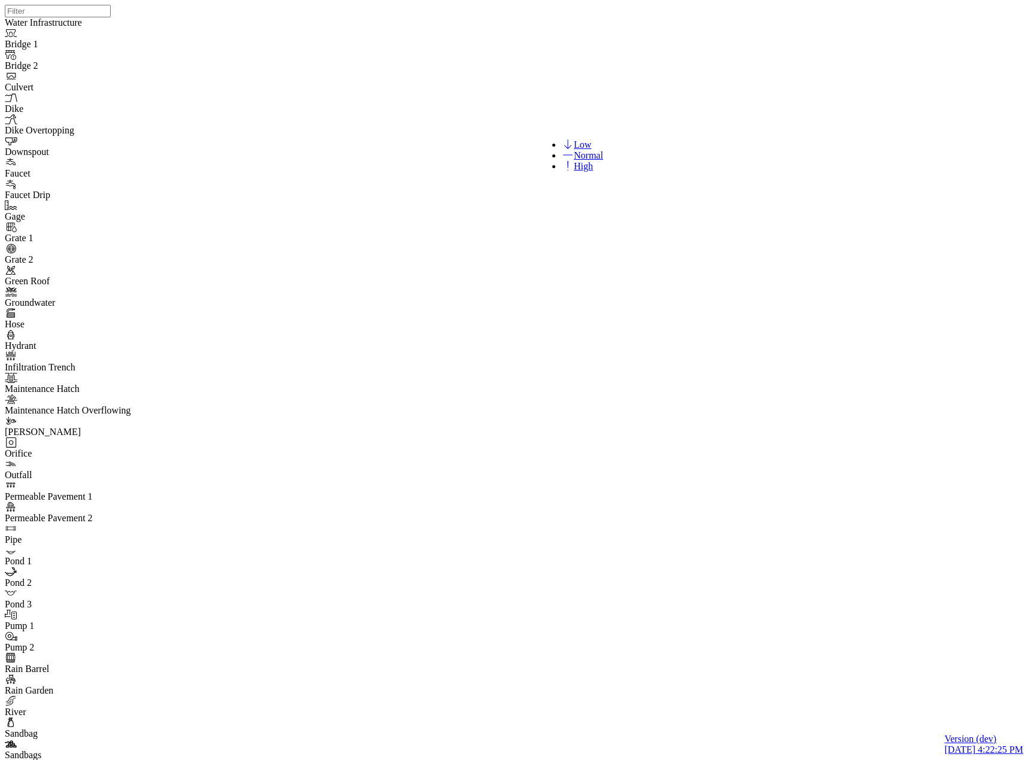
click at [584, 171] on span "High" at bounding box center [583, 166] width 19 height 10
click at [574, 160] on span "Normal" at bounding box center [588, 155] width 29 height 10
click at [576, 145] on span "Low" at bounding box center [582, 144] width 17 height 10
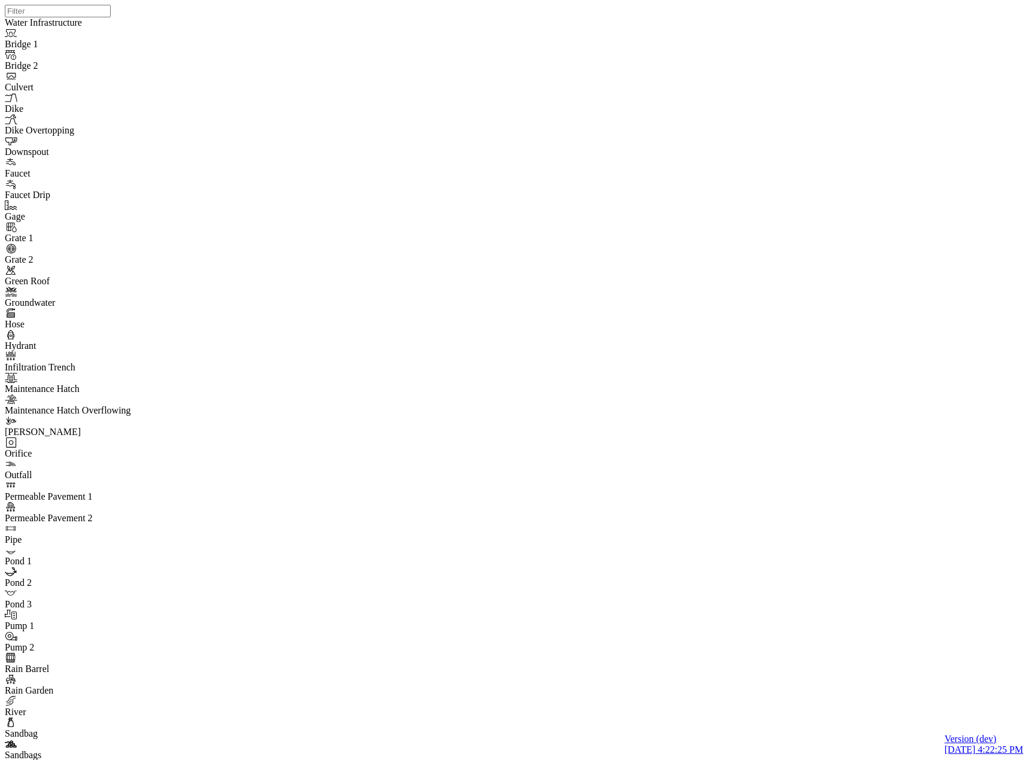
click at [575, 171] on span "High" at bounding box center [583, 166] width 19 height 10
click at [576, 160] on span "Normal" at bounding box center [588, 155] width 29 height 10
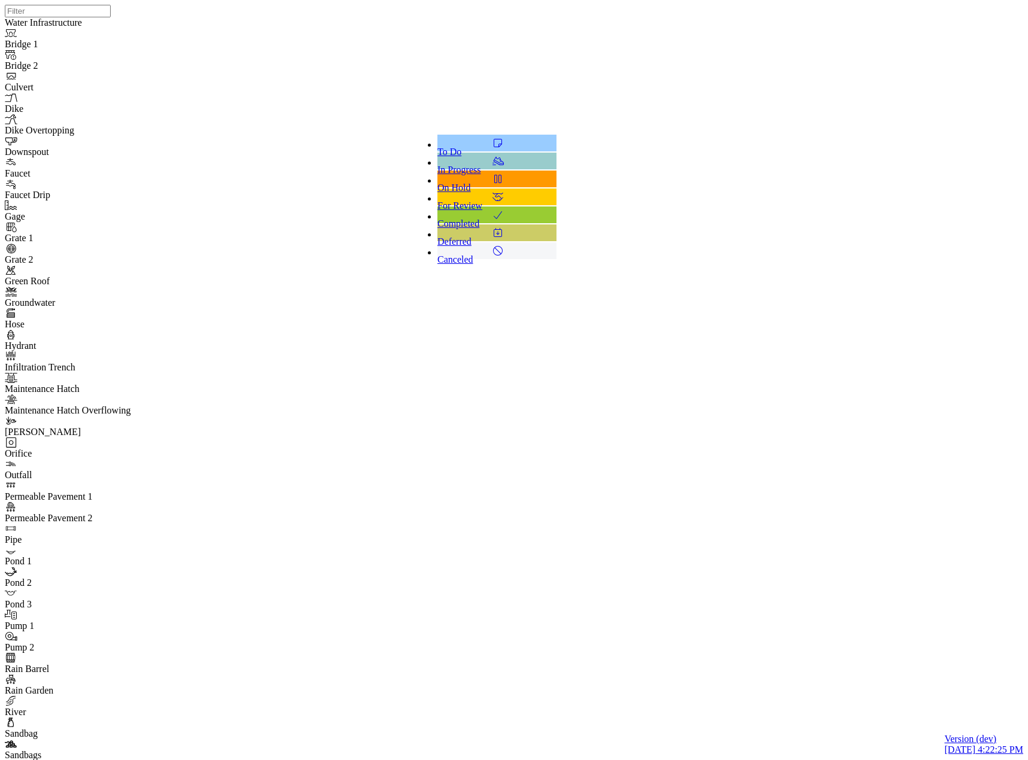
click at [488, 164] on div "In Progress" at bounding box center [496, 164] width 119 height 23
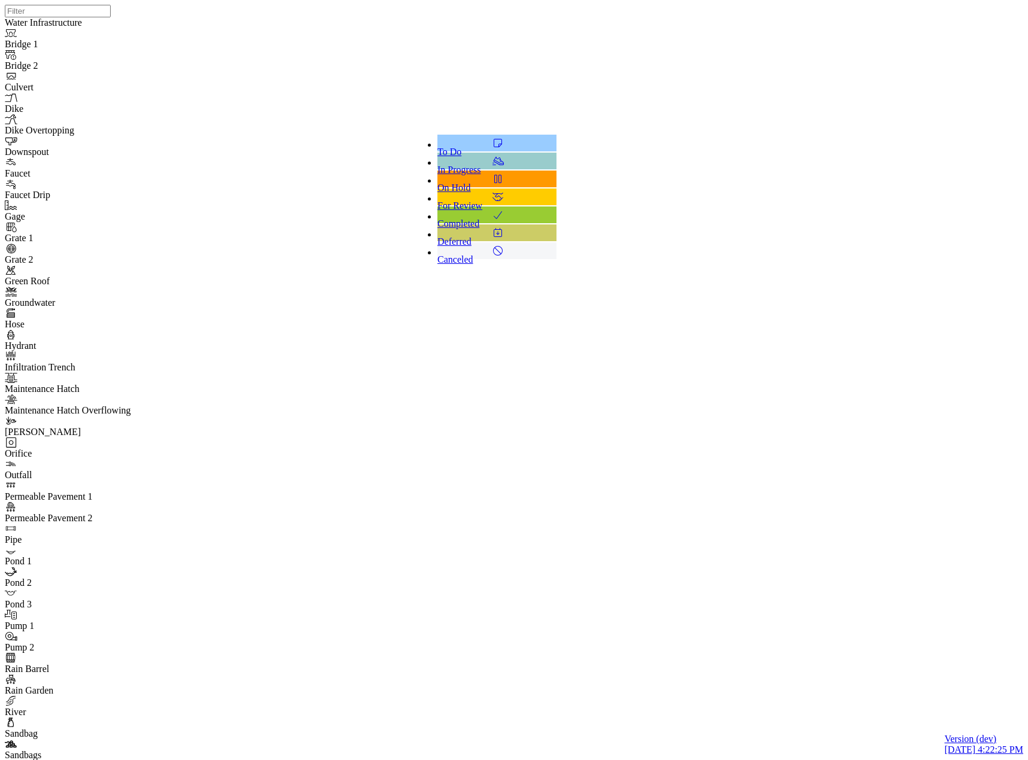
click at [490, 145] on div "To Do" at bounding box center [496, 146] width 119 height 23
